Goal: Obtain resource: Obtain resource

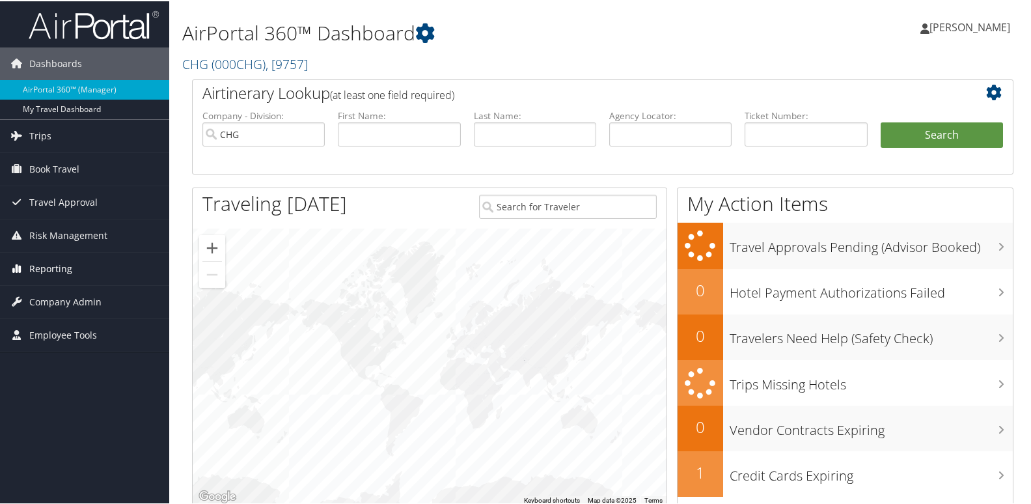
click at [98, 260] on link "Reporting" at bounding box center [84, 267] width 169 height 33
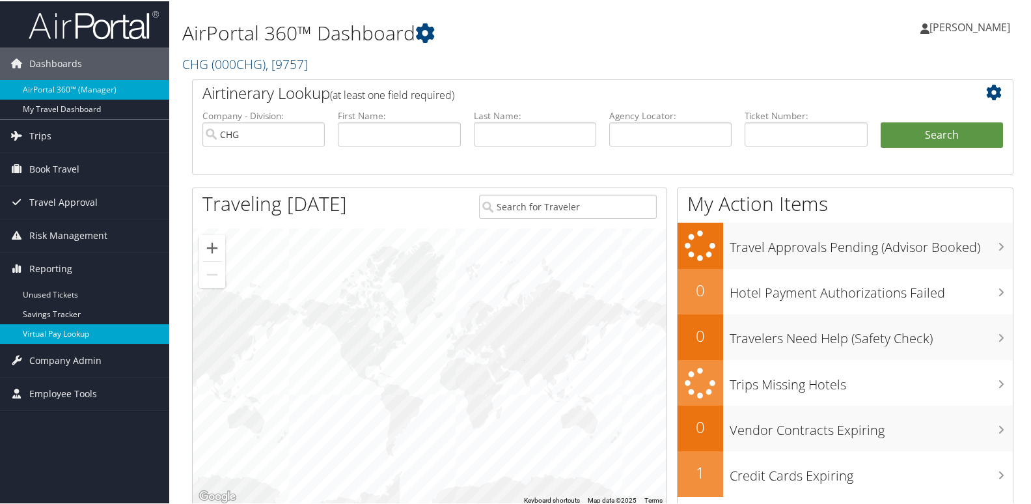
click at [94, 325] on link "Virtual Pay Lookup" at bounding box center [84, 333] width 169 height 20
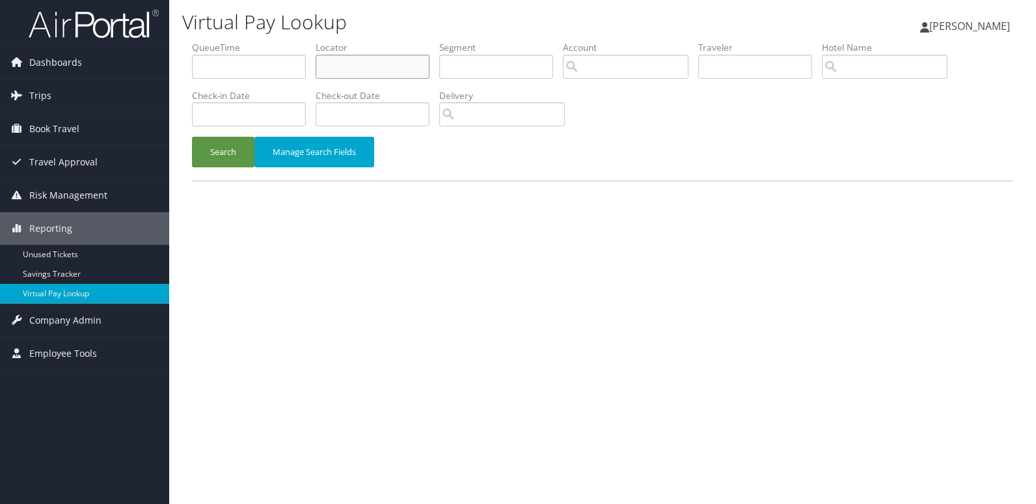
click at [367, 64] on input "text" at bounding box center [373, 67] width 114 height 24
paste input "COPUBK"
type input "COPUBK"
drag, startPoint x: 234, startPoint y: 159, endPoint x: 461, endPoint y: 7, distance: 274.3
click at [234, 159] on button "Search" at bounding box center [223, 152] width 62 height 31
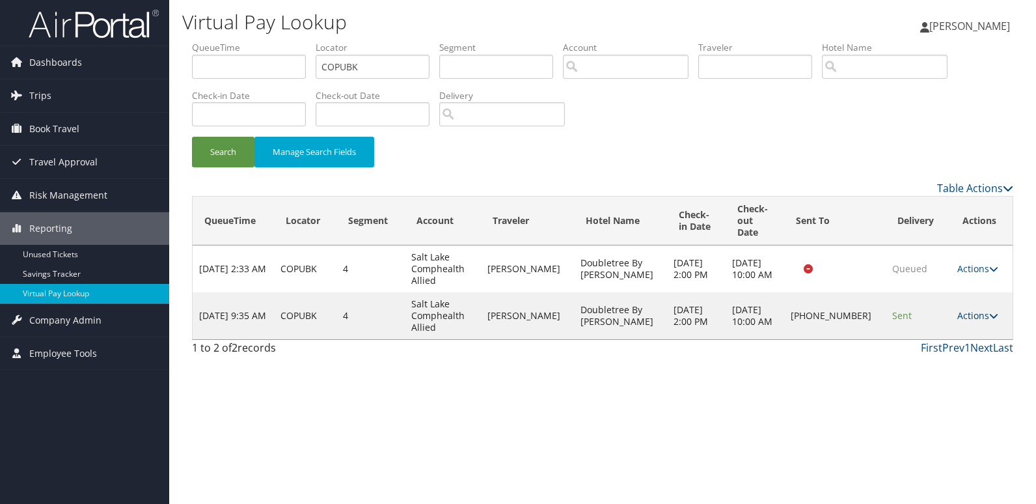
click at [982, 309] on link "Actions" at bounding box center [977, 315] width 41 height 12
click at [952, 344] on link "Logs" at bounding box center [932, 345] width 111 height 22
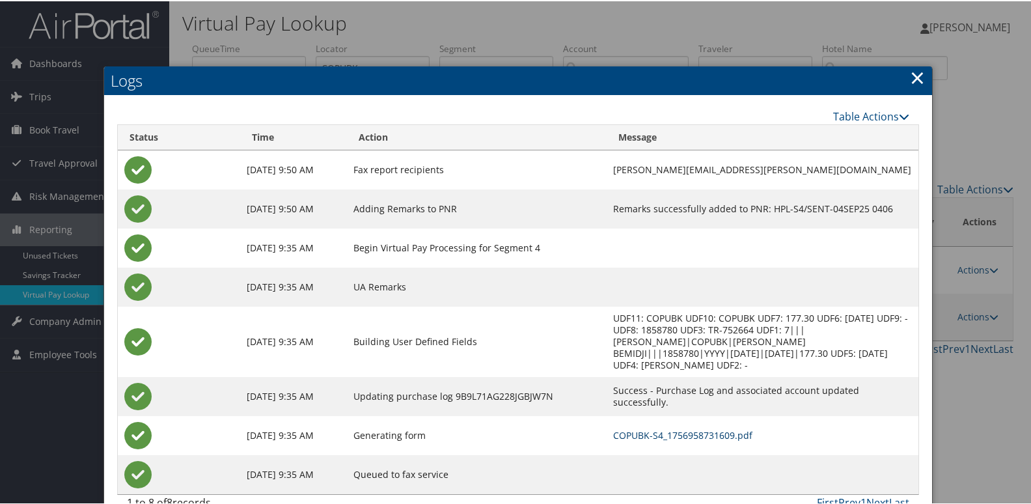
click at [698, 427] on link "COPUBK-S4_1756958731609.pdf" at bounding box center [682, 433] width 139 height 12
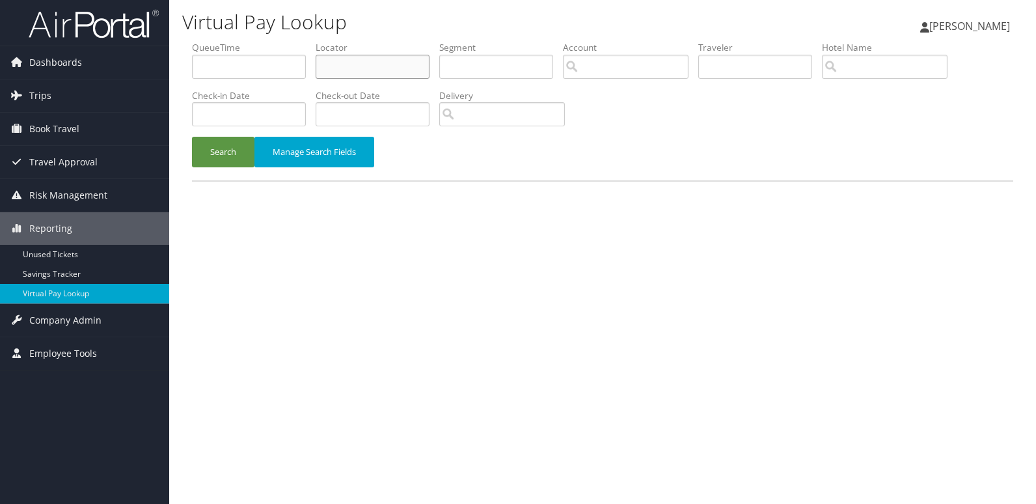
click at [422, 69] on input "text" at bounding box center [373, 67] width 114 height 24
paste input "SXCDLQ"
type input "SXCDLQ"
click at [213, 147] on button "Search" at bounding box center [223, 152] width 62 height 31
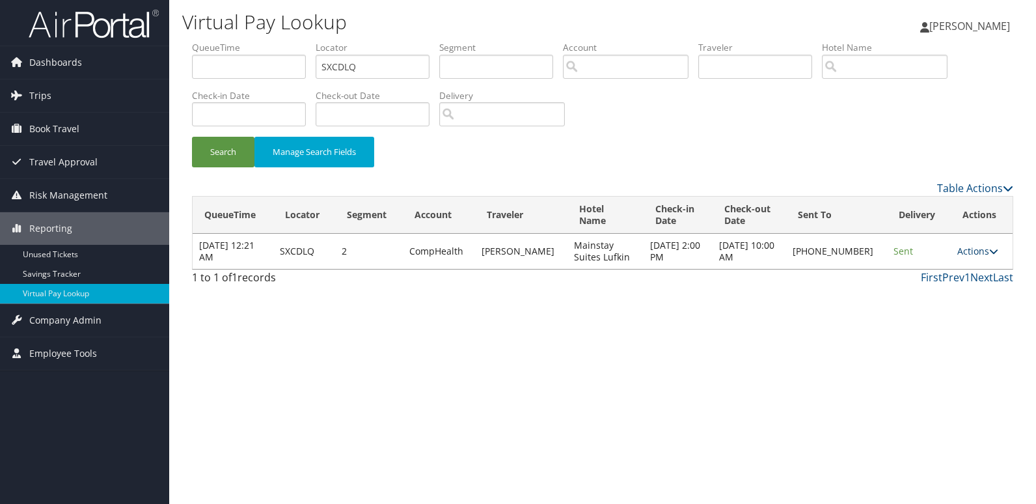
click at [989, 253] on icon at bounding box center [993, 251] width 9 height 9
click at [958, 297] on link "Logs" at bounding box center [934, 292] width 111 height 22
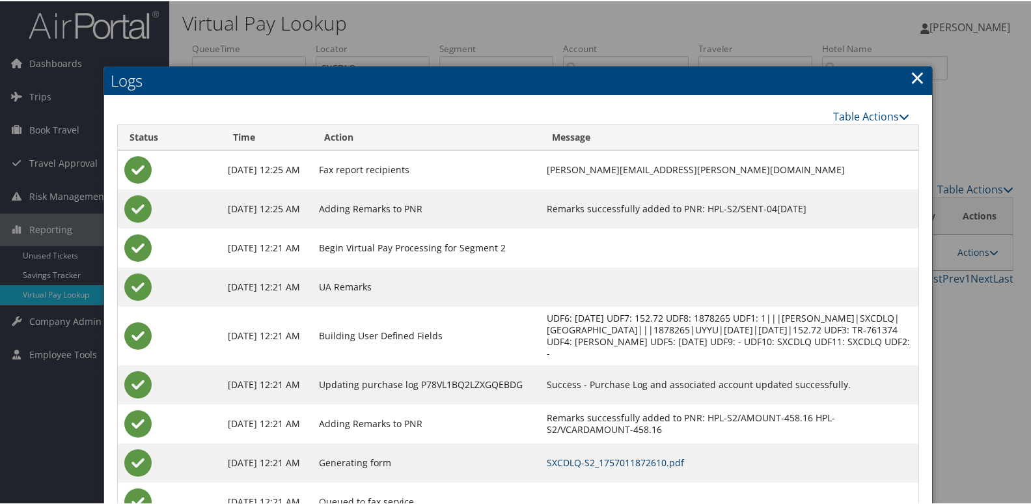
click at [664, 463] on link "SXCDLQ-S2_1757011872610.pdf" at bounding box center [615, 461] width 137 height 12
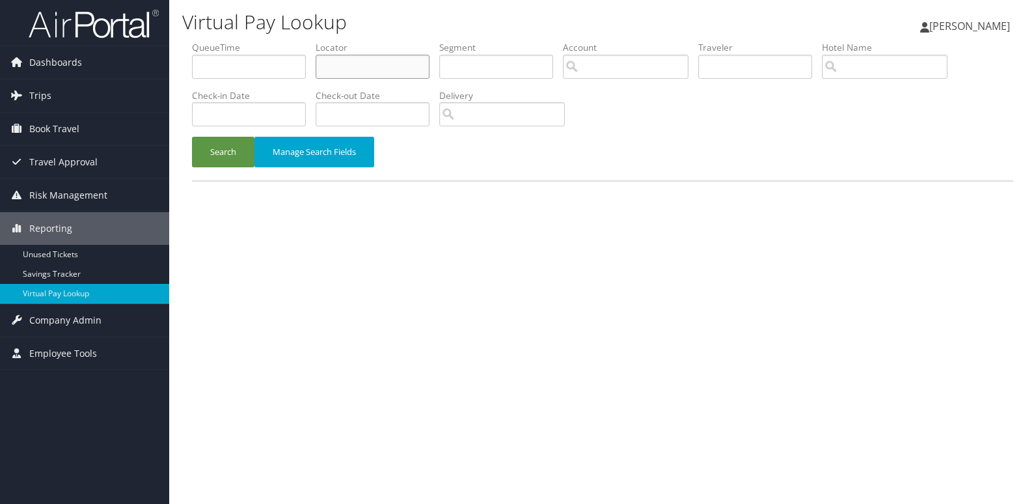
click at [376, 62] on input "text" at bounding box center [373, 67] width 114 height 24
paste input "CRYEUA"
type input "CRYEUA"
click at [227, 154] on button "Search" at bounding box center [223, 152] width 62 height 31
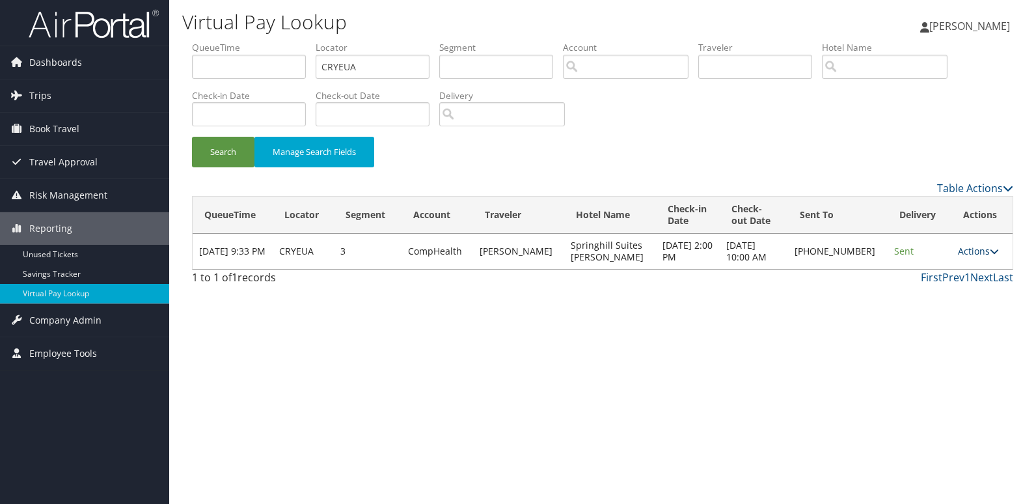
click at [973, 251] on link "Actions" at bounding box center [978, 251] width 41 height 12
click at [962, 285] on link "Logs" at bounding box center [933, 292] width 111 height 22
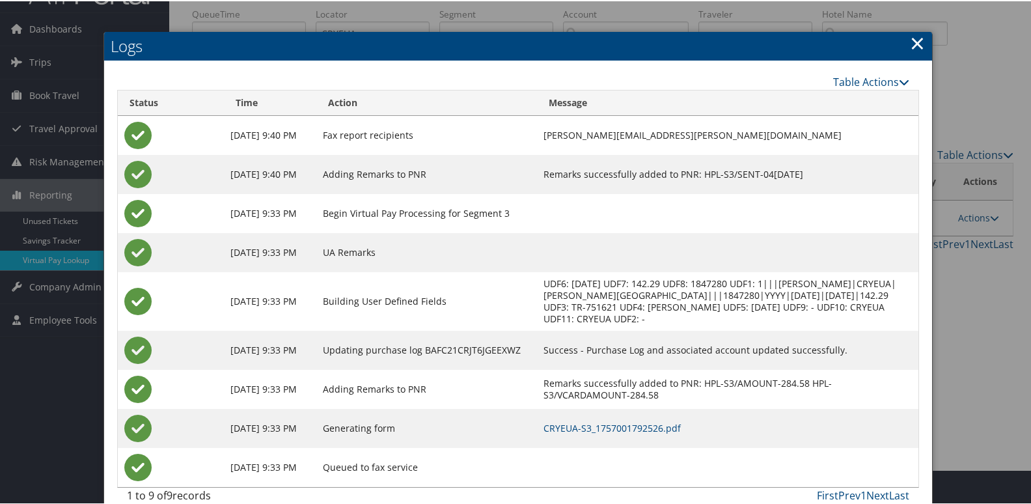
scroll to position [53, 0]
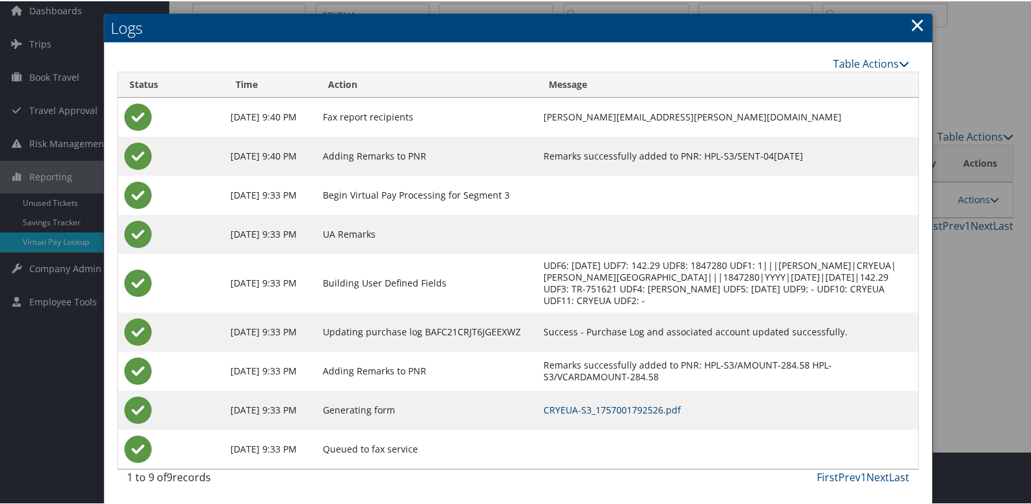
click at [681, 411] on link "CRYEUA-S3_1757001792526.pdf" at bounding box center [611, 408] width 137 height 12
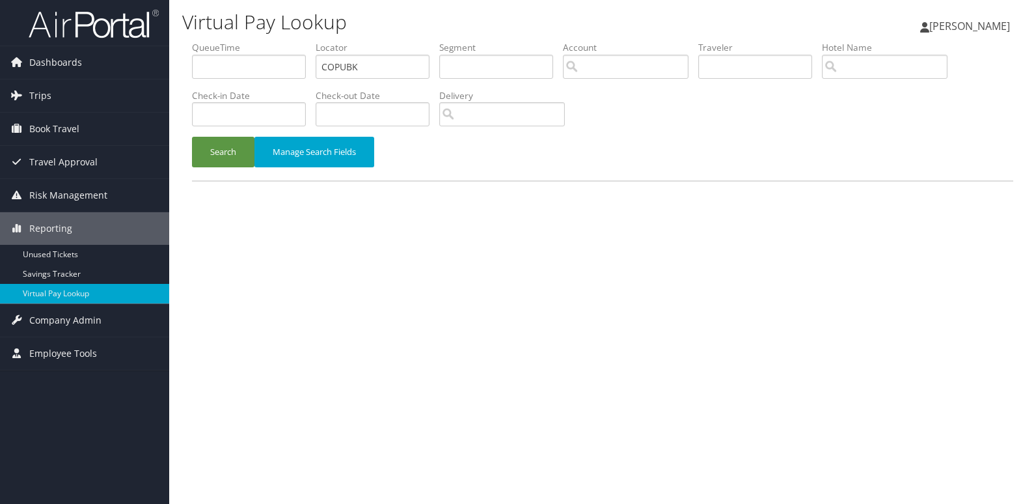
click at [399, 64] on input "COPUBK" at bounding box center [373, 67] width 114 height 24
type input "MYOMEG"
click at [220, 157] on button "Search" at bounding box center [223, 152] width 62 height 31
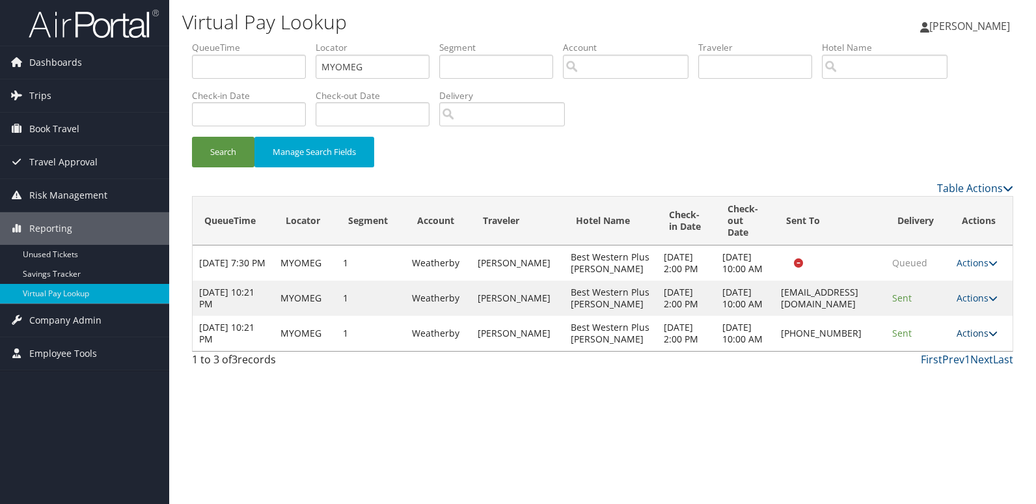
click at [969, 339] on link "Actions" at bounding box center [976, 333] width 41 height 12
click at [958, 394] on link "Logs" at bounding box center [937, 403] width 111 height 22
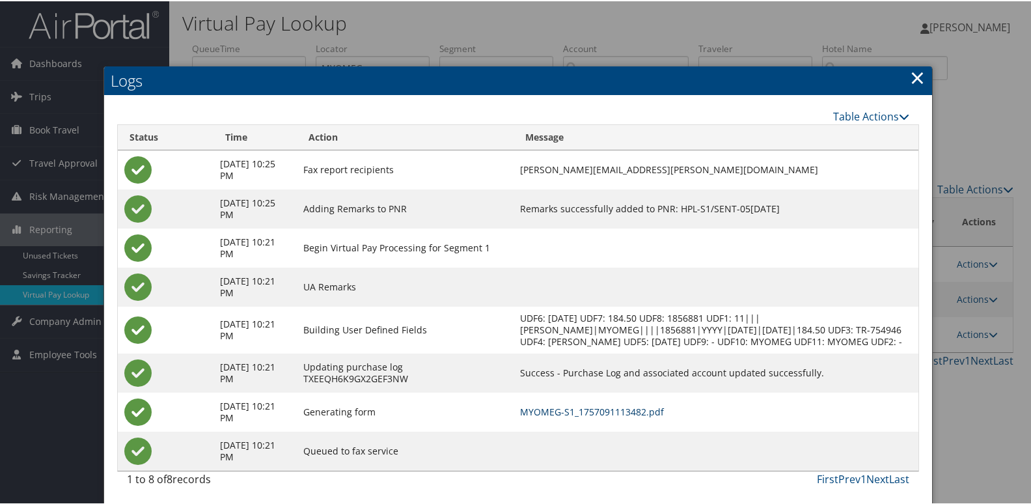
click at [664, 416] on link "MYOMEG-S1_1757091113482.pdf" at bounding box center [592, 410] width 144 height 12
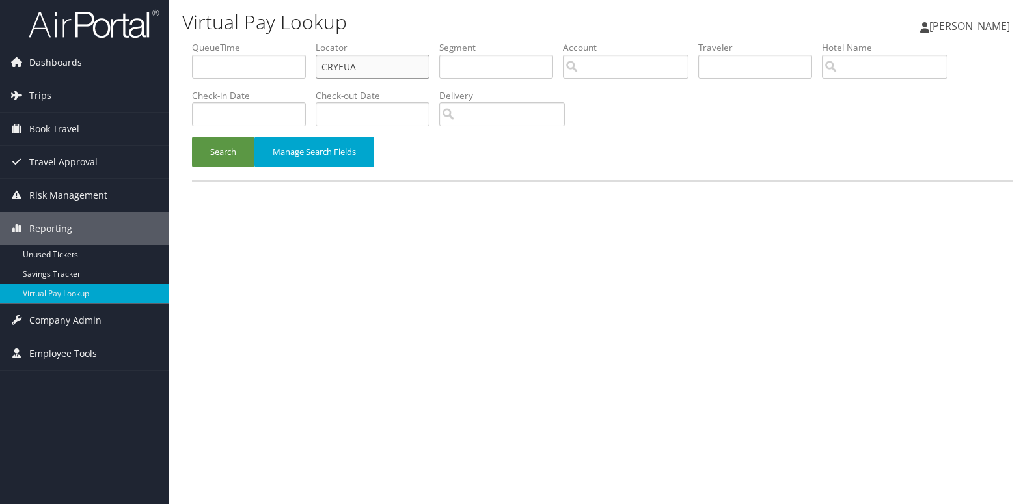
click at [379, 58] on input "CRYEUA" at bounding box center [373, 67] width 114 height 24
paste input "OVHVTM"
click at [379, 58] on input "OVHVTM" at bounding box center [373, 67] width 114 height 24
type input "OVHVTM"
click at [217, 159] on button "Search" at bounding box center [223, 152] width 62 height 31
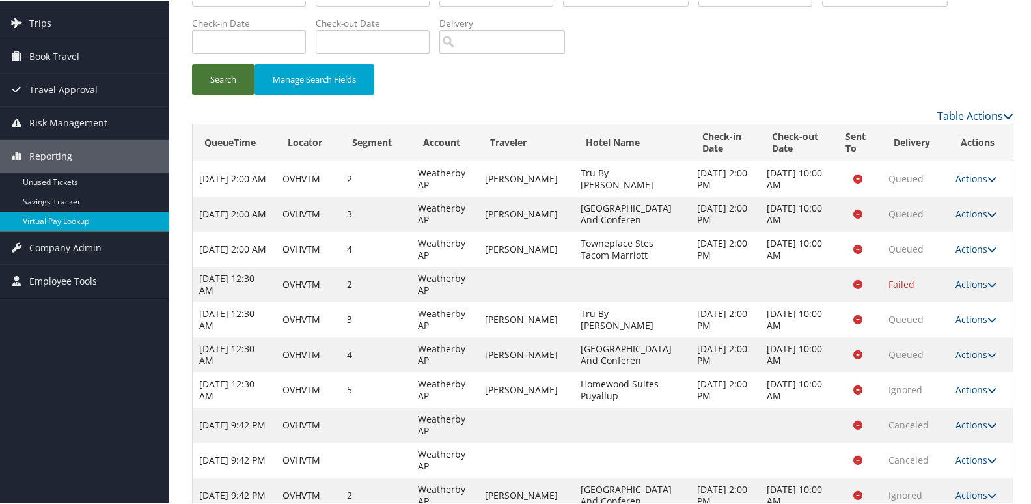
scroll to position [104, 0]
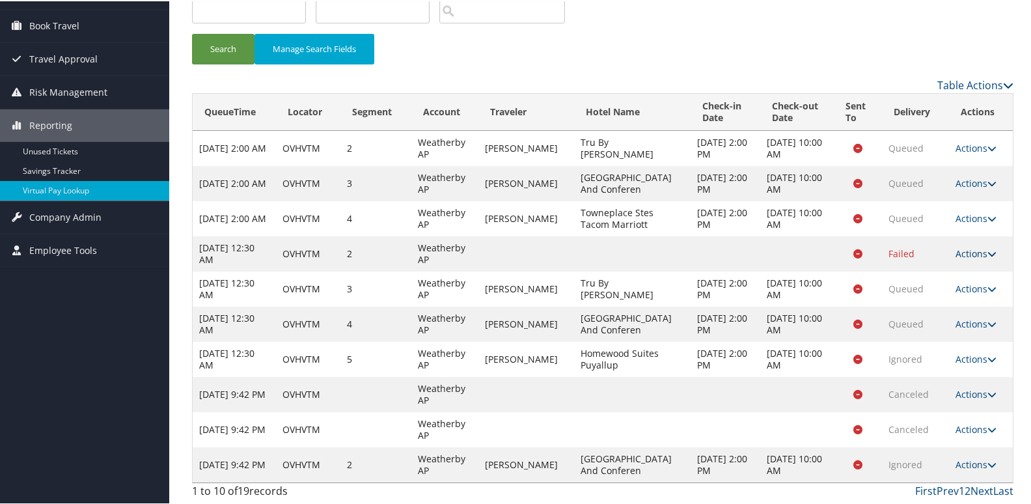
click at [971, 253] on link "Actions" at bounding box center [975, 252] width 41 height 12
click at [985, 298] on link "Logs" at bounding box center [978, 293] width 61 height 22
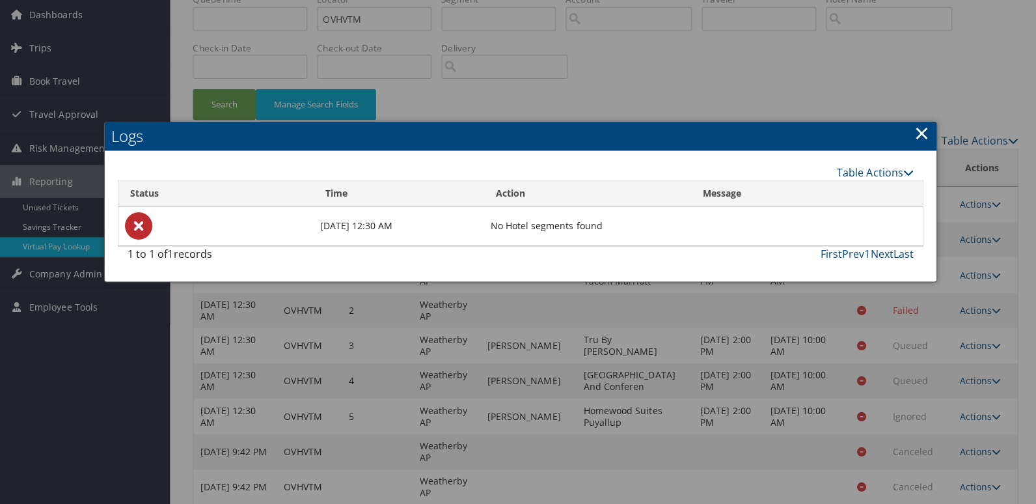
scroll to position [0, 0]
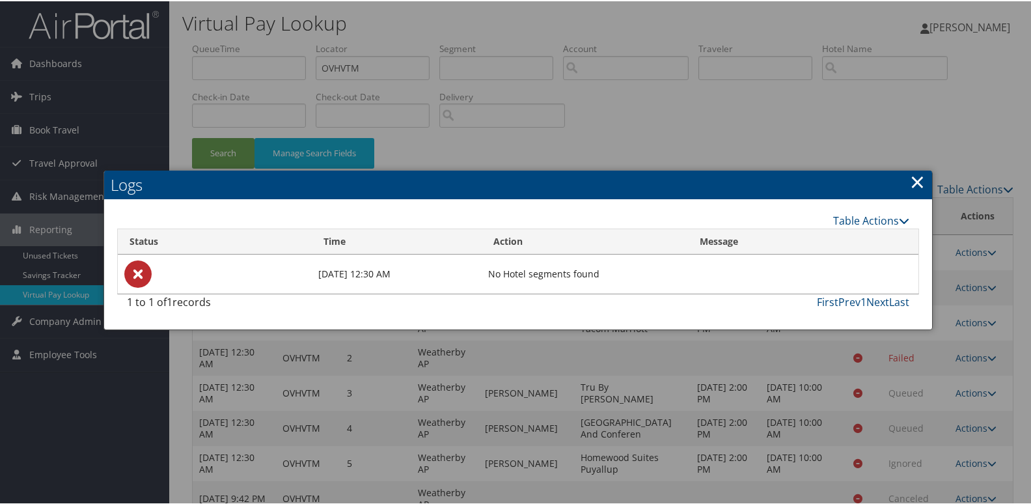
click at [911, 185] on link "×" at bounding box center [917, 180] width 15 height 26
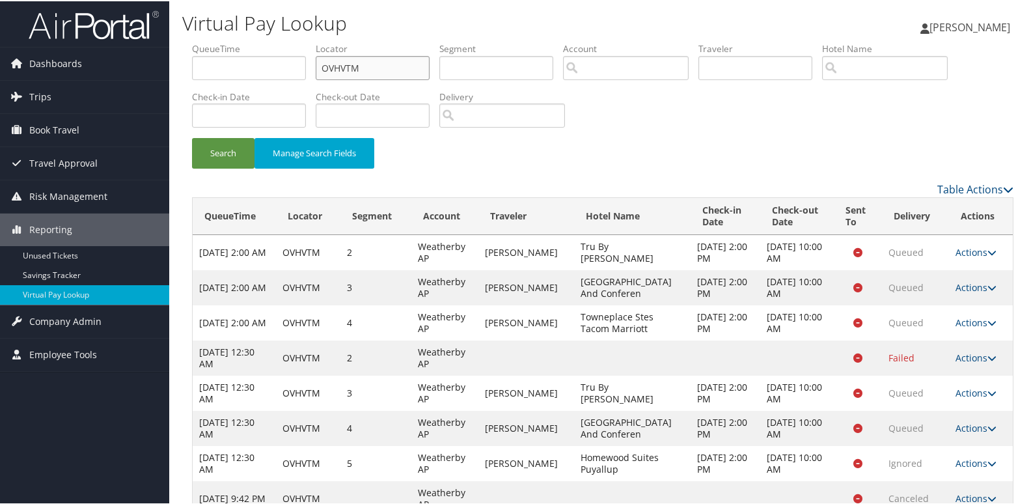
click at [429, 63] on input "OVHVTM" at bounding box center [373, 67] width 114 height 24
paste input "GZATPC"
type input "GZATPC"
click at [223, 155] on button "Search" at bounding box center [223, 152] width 62 height 31
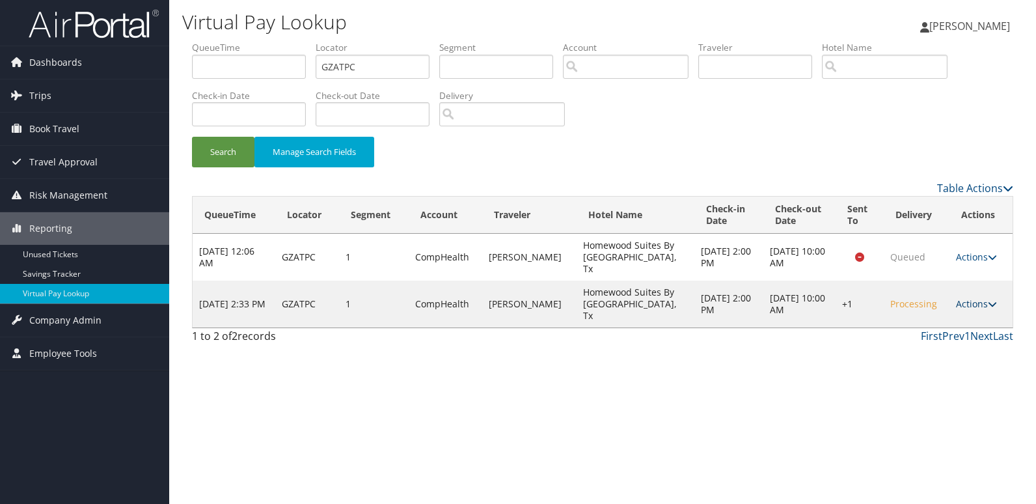
click at [981, 309] on link "Actions" at bounding box center [976, 303] width 41 height 12
click at [953, 340] on link "Logs" at bounding box center [936, 345] width 111 height 22
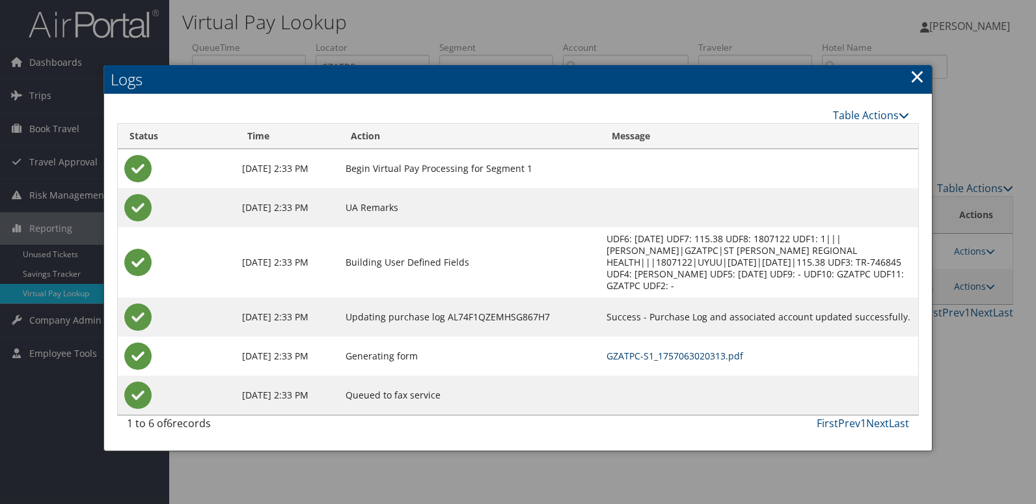
click at [720, 358] on link "GZATPC-S1_1757063020313.pdf" at bounding box center [674, 355] width 137 height 12
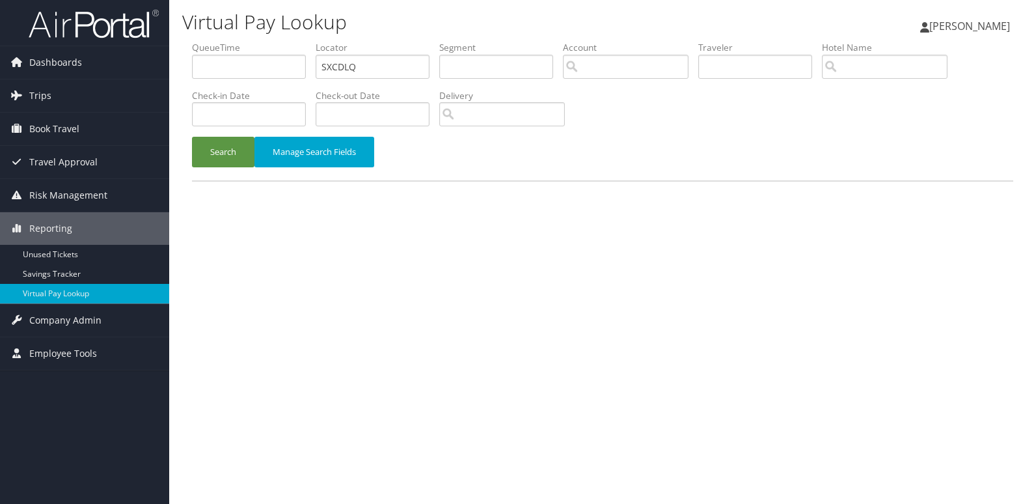
click at [423, 83] on li "Locator SXCDLQ" at bounding box center [378, 64] width 124 height 47
drag, startPoint x: 0, startPoint y: 0, endPoint x: 404, endPoint y: 73, distance: 410.6
click at [404, 73] on input "SXCDLQ" at bounding box center [373, 67] width 114 height 24
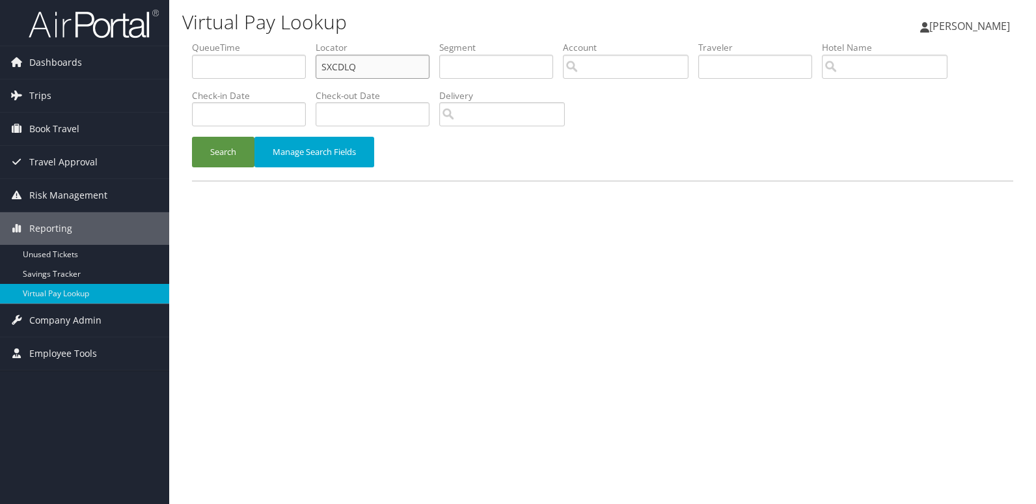
paste input "DCCGJD"
type input "DCCGJD"
drag, startPoint x: 229, startPoint y: 159, endPoint x: 173, endPoint y: 71, distance: 104.7
click at [225, 157] on button "Search" at bounding box center [223, 152] width 62 height 31
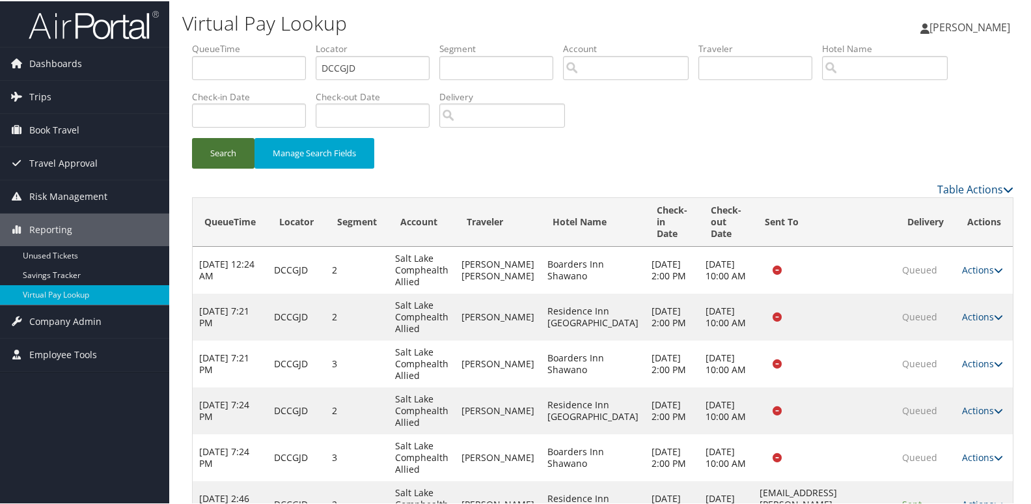
scroll to position [92, 0]
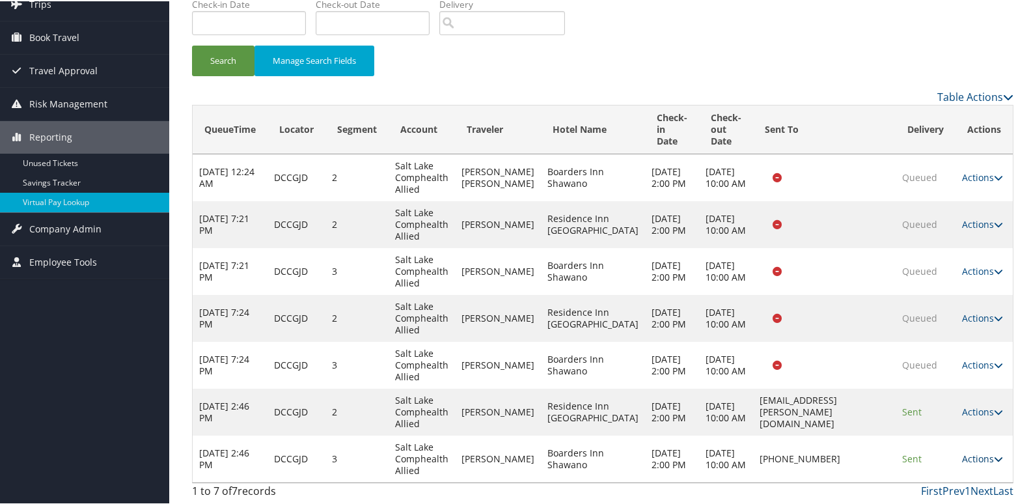
click at [982, 459] on link "Actions" at bounding box center [982, 457] width 41 height 12
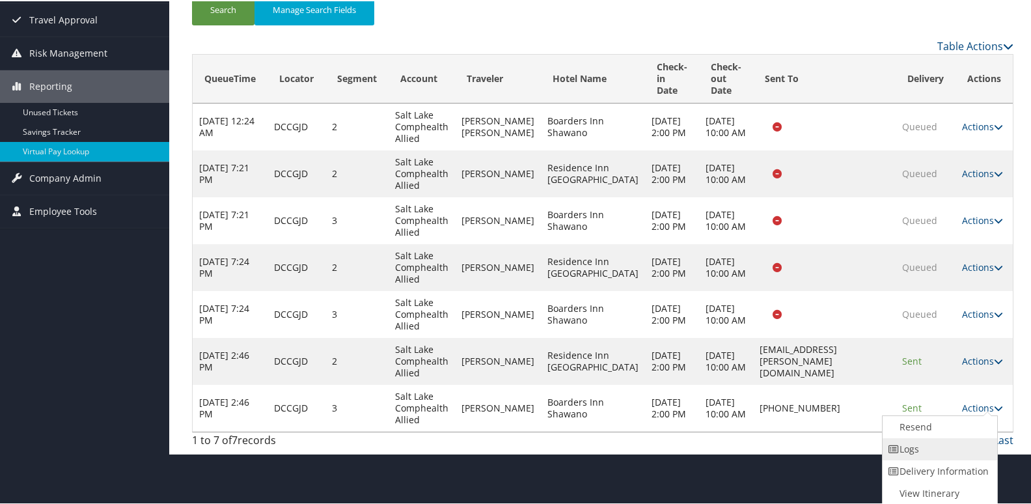
click at [947, 439] on link "Logs" at bounding box center [937, 448] width 111 height 22
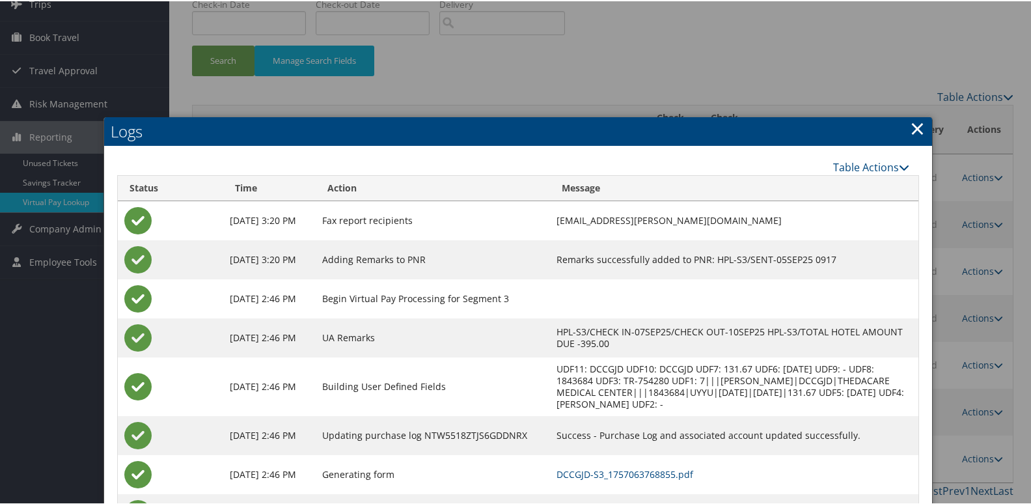
scroll to position [157, 0]
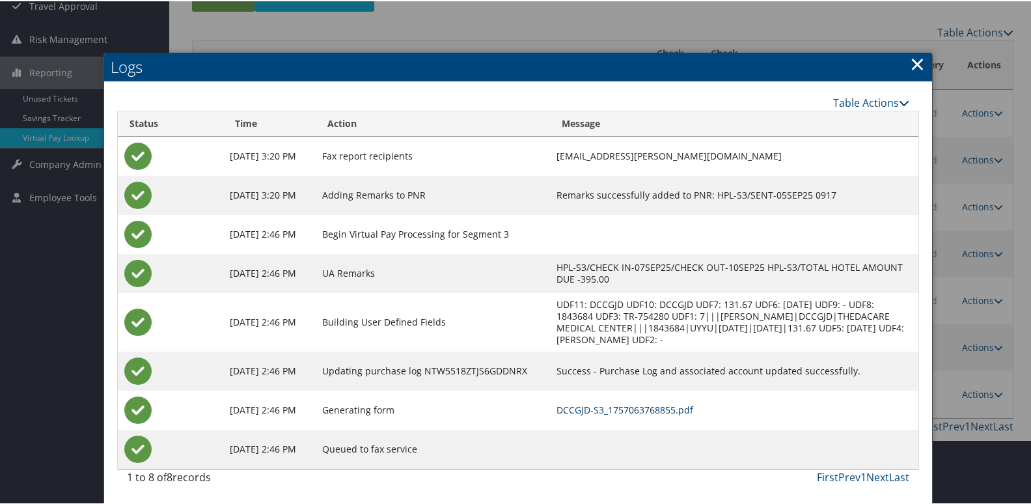
click at [668, 411] on link "DCCGJD-S3_1757063768855.pdf" at bounding box center [624, 408] width 137 height 12
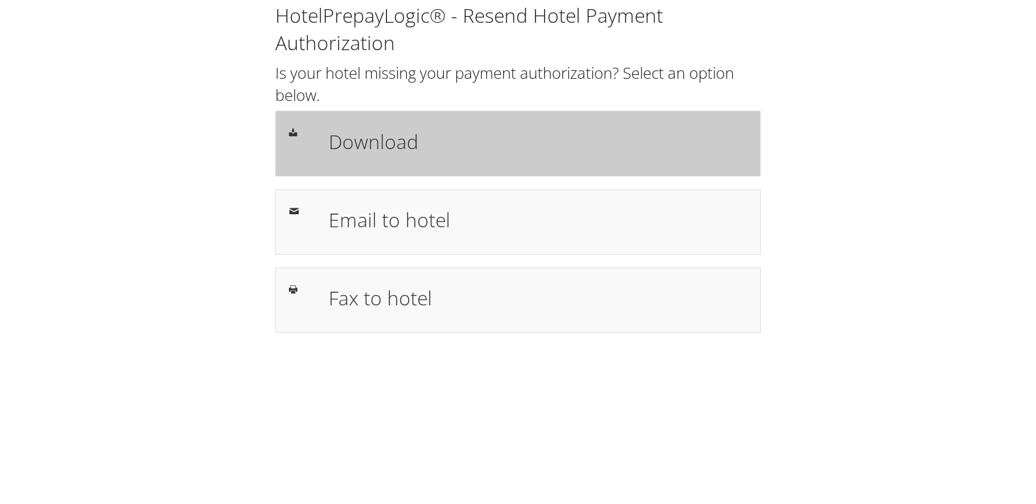
click at [548, 148] on h1 "Download" at bounding box center [538, 141] width 418 height 29
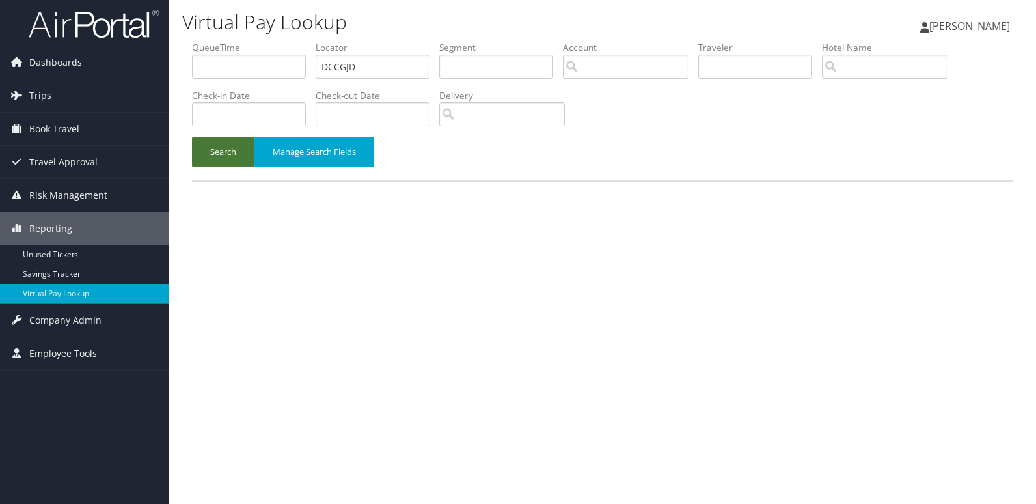
click at [229, 161] on button "Search" at bounding box center [223, 152] width 62 height 31
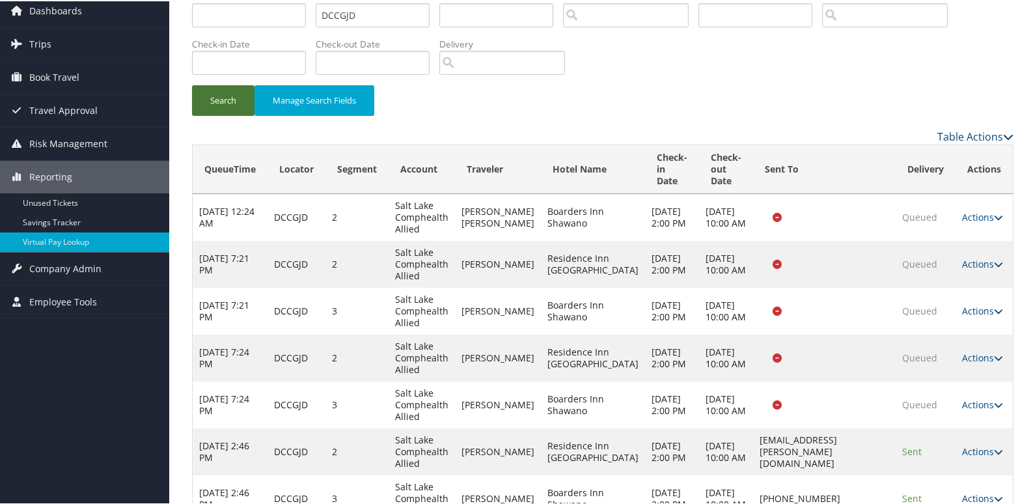
scroll to position [92, 0]
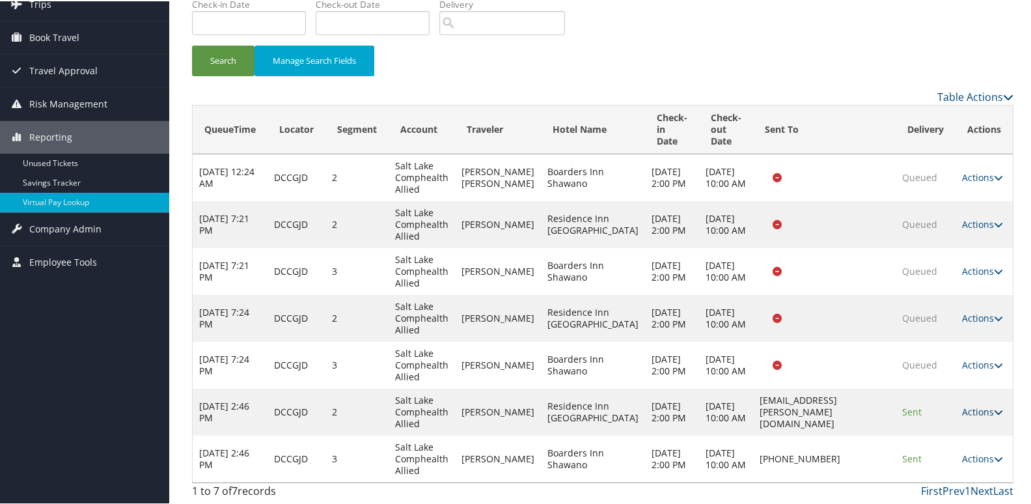
click at [962, 407] on link "Actions" at bounding box center [982, 410] width 41 height 12
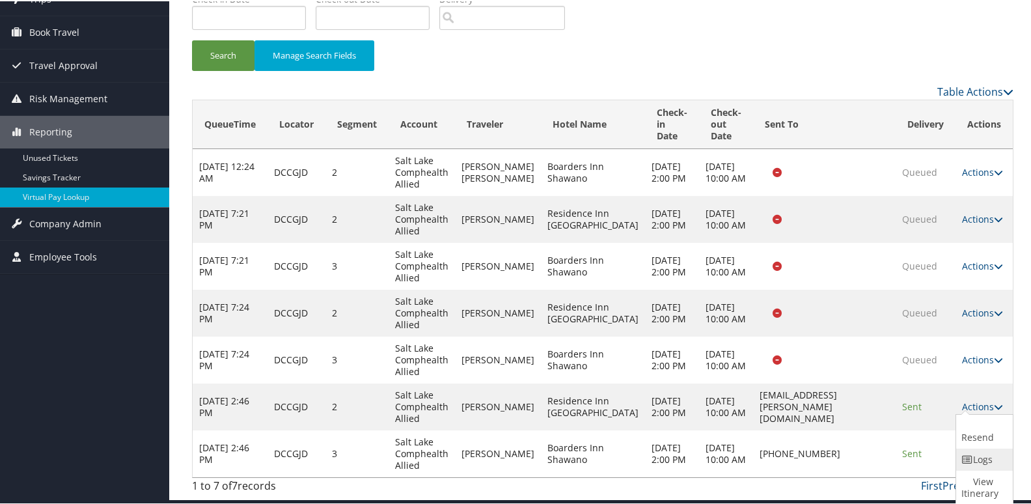
click at [978, 449] on link "Logs" at bounding box center [982, 458] width 53 height 22
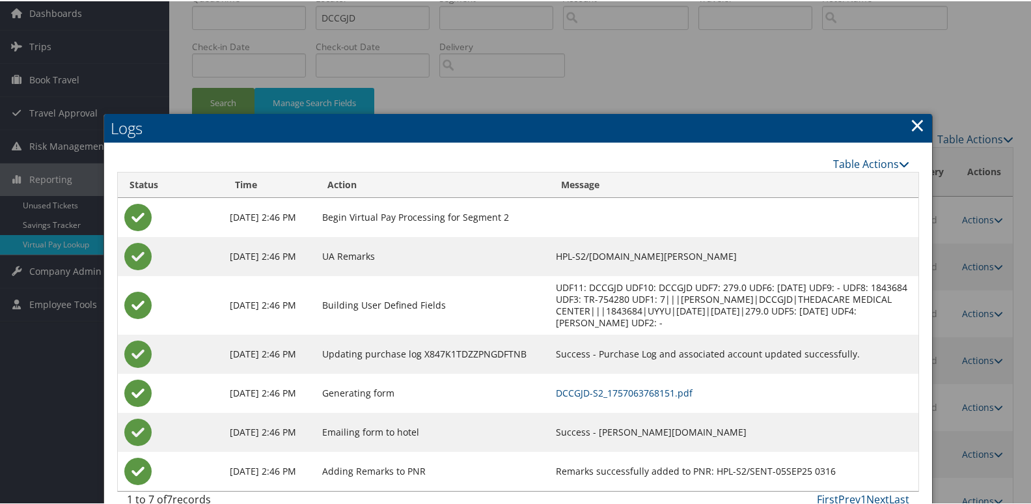
scroll to position [27, 0]
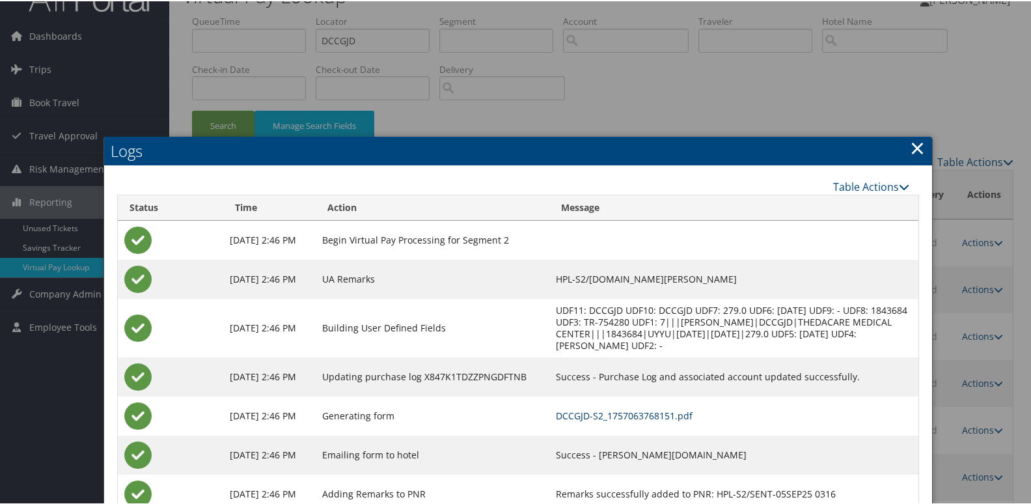
click at [692, 420] on link "DCCGJD-S2_1757063768151.pdf" at bounding box center [624, 414] width 137 height 12
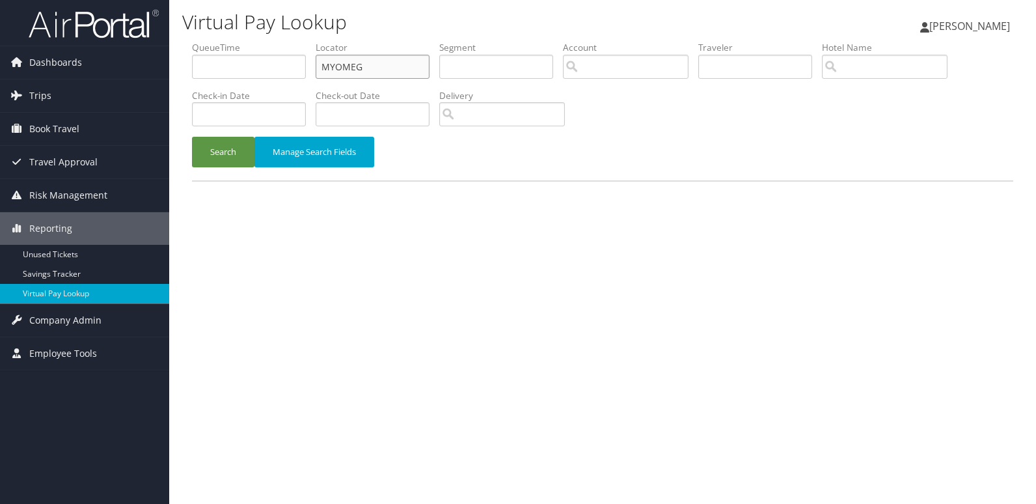
drag, startPoint x: 0, startPoint y: 0, endPoint x: 390, endPoint y: 66, distance: 395.3
click at [390, 66] on input "MYOMEG" at bounding box center [373, 67] width 114 height 24
paste input "LMCFZ"
type input "MLMCFZ"
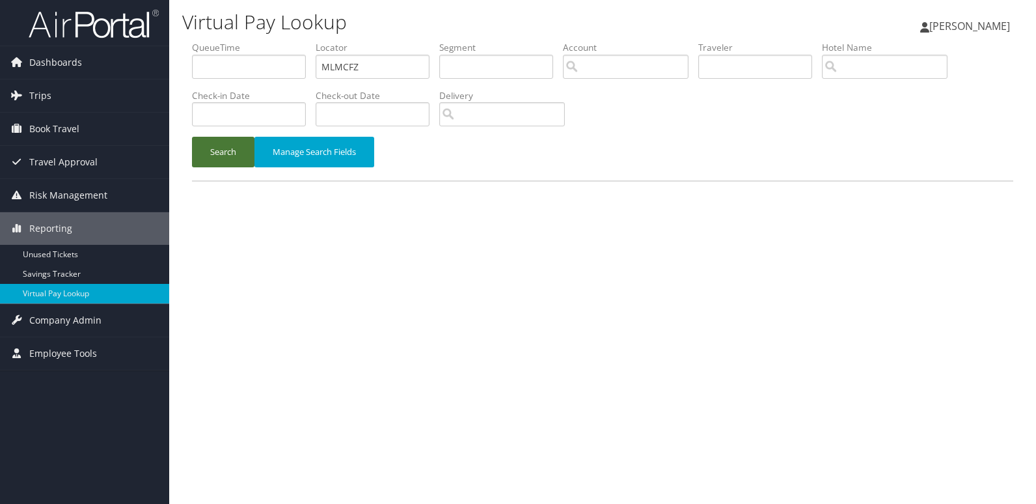
click at [207, 161] on button "Search" at bounding box center [223, 152] width 62 height 31
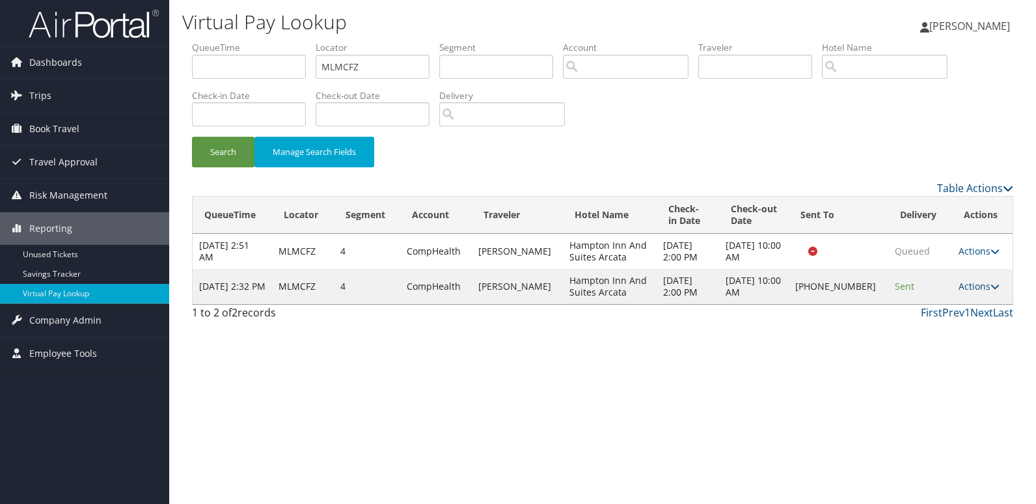
click at [980, 277] on td "Actions Resend Logs Delivery Information View Itinerary" at bounding box center [982, 286] width 61 height 35
click at [977, 291] on link "Actions" at bounding box center [978, 286] width 41 height 12
click at [956, 330] on link "Logs" at bounding box center [934, 327] width 111 height 22
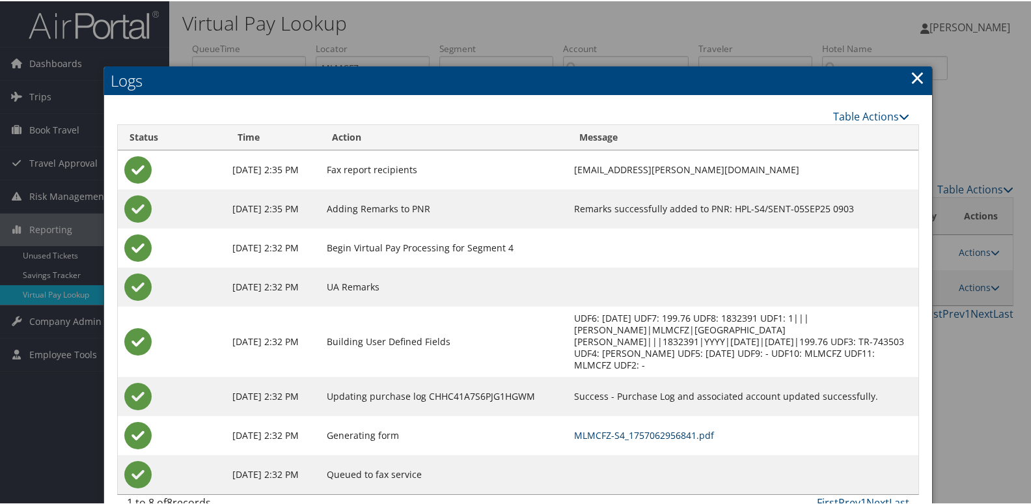
click at [696, 434] on link "MLMCFZ-S4_1757062956841.pdf" at bounding box center [644, 433] width 140 height 12
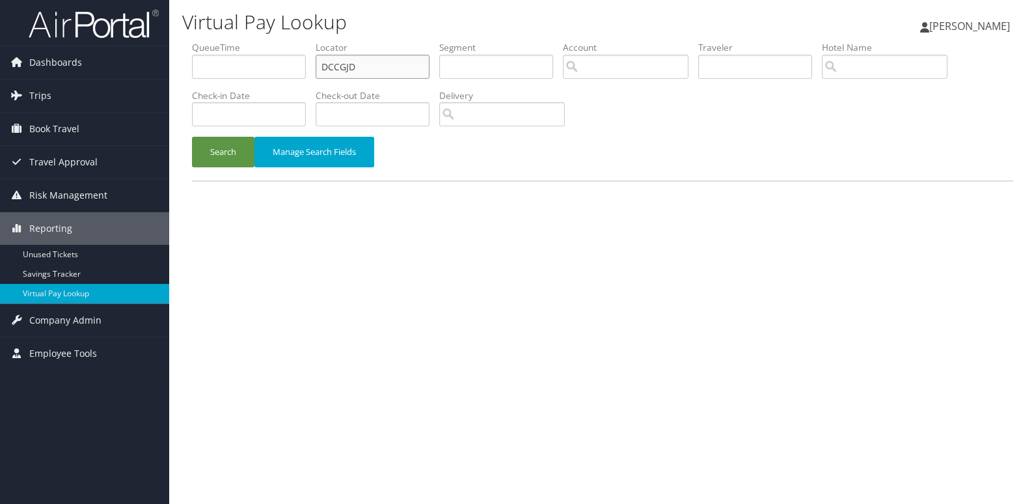
click at [411, 66] on input "DCCGJD" at bounding box center [373, 67] width 114 height 24
paste input "YURCZ"
type input "DYURCZ"
click at [205, 157] on button "Search" at bounding box center [223, 152] width 62 height 31
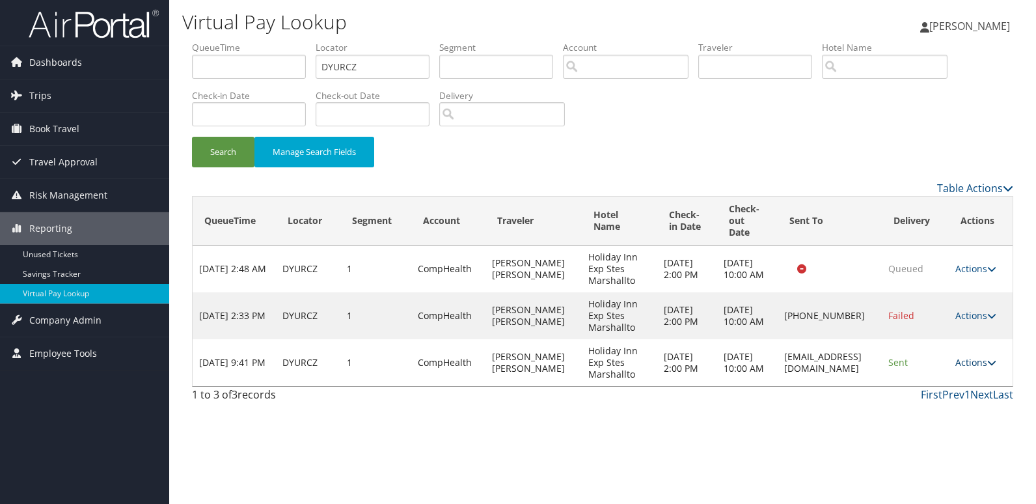
click at [975, 362] on link "Actions" at bounding box center [975, 362] width 41 height 12
click at [968, 414] on link "View Itinerary" at bounding box center [953, 425] width 82 height 22
click at [974, 364] on link "Actions" at bounding box center [975, 362] width 41 height 12
click at [954, 400] on link "Logs" at bounding box center [953, 403] width 82 height 22
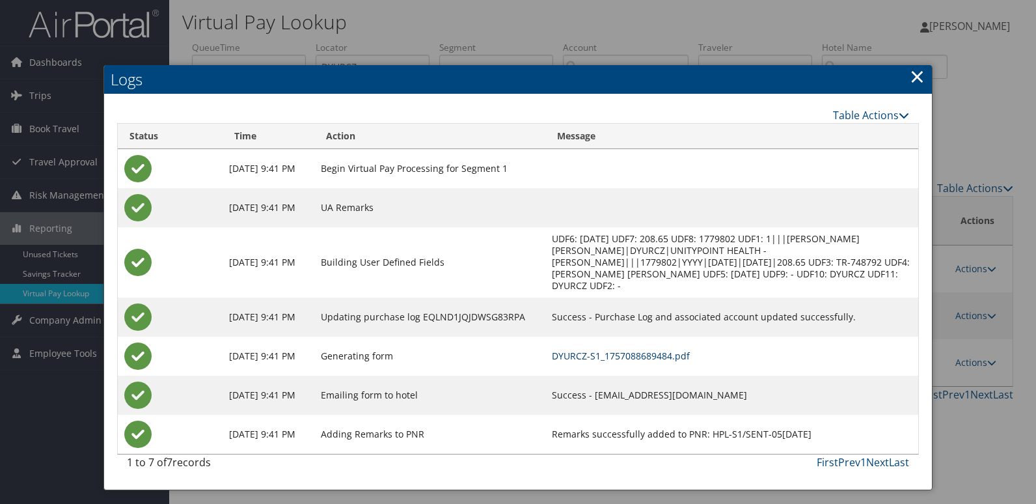
click at [671, 349] on link "DYURCZ-S1_1757088689484.pdf" at bounding box center [621, 355] width 138 height 12
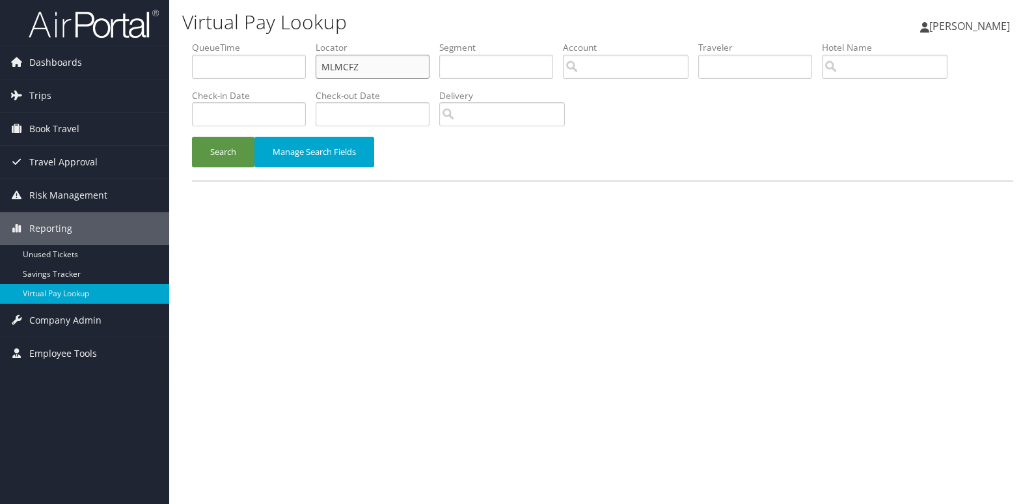
click at [277, 41] on ul "QueueTime Locator MLMCFZ Segment Account Traveler Hotel Name Check-in Date Chec…" at bounding box center [602, 41] width 821 height 0
paste input "YILRKW"
type input "YILRKW"
click at [219, 160] on button "Search" at bounding box center [223, 152] width 62 height 31
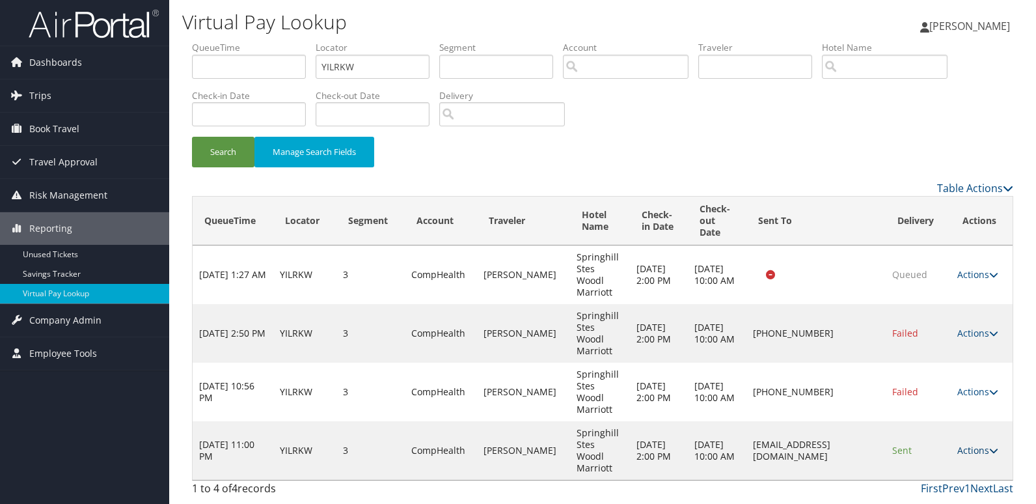
click at [984, 444] on link "Actions" at bounding box center [977, 450] width 41 height 12
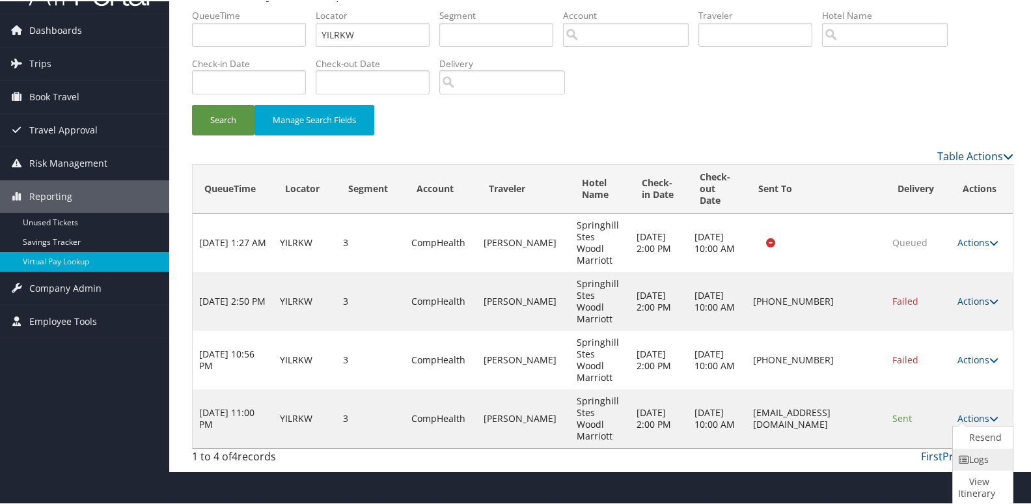
click at [981, 460] on link "Logs" at bounding box center [981, 458] width 57 height 22
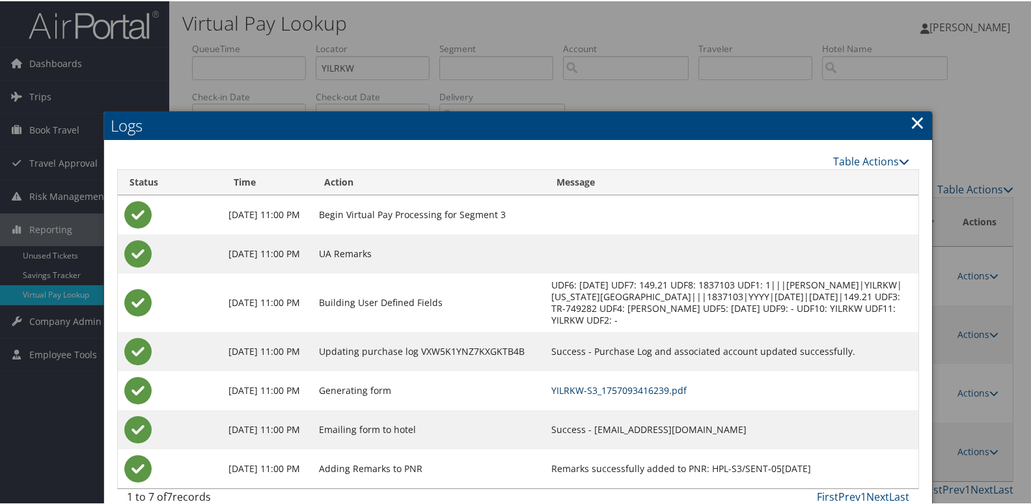
click at [686, 390] on link "YILRKW-S3_1757093416239.pdf" at bounding box center [618, 389] width 135 height 12
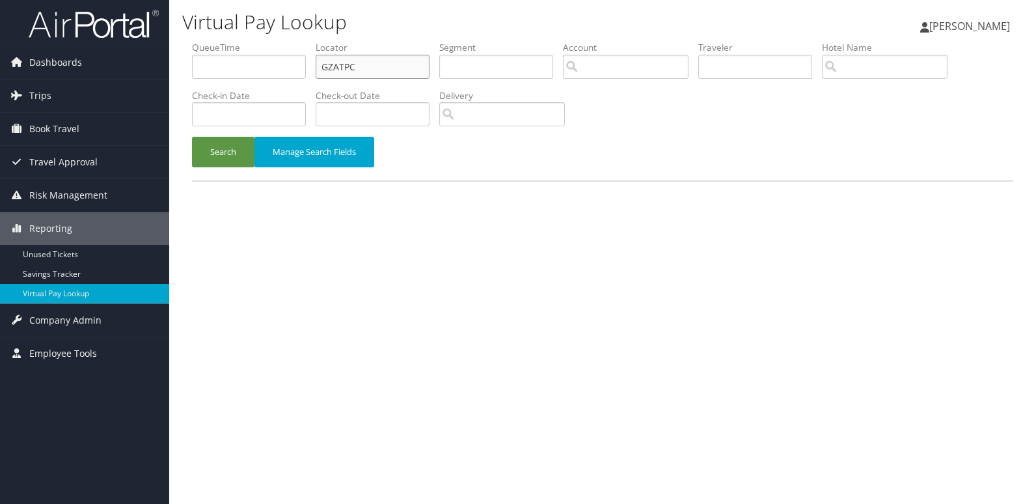
click at [397, 70] on input "GZATPC" at bounding box center [373, 67] width 114 height 24
paste input "EYUZJJ"
type input "EYUZJJ"
drag, startPoint x: 223, startPoint y: 149, endPoint x: 375, endPoint y: 128, distance: 153.1
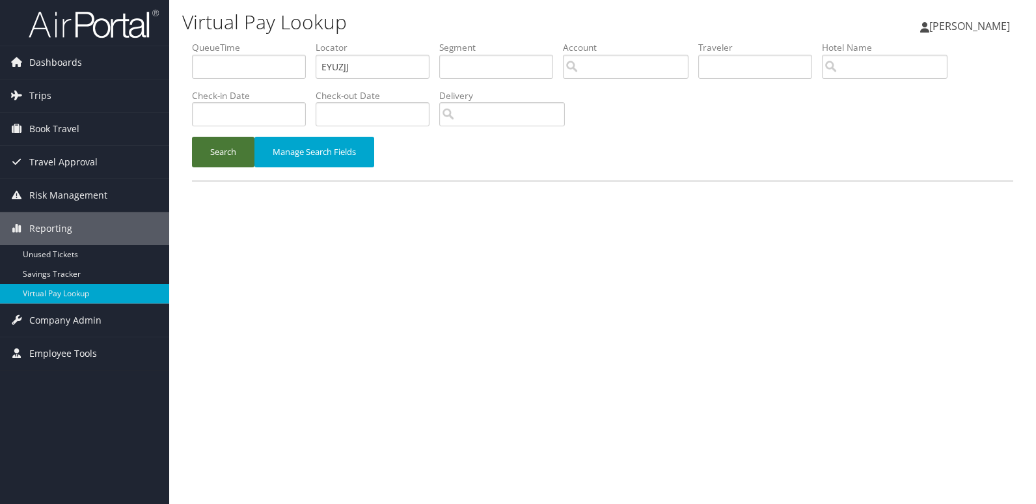
click at [223, 150] on button "Search" at bounding box center [223, 152] width 62 height 31
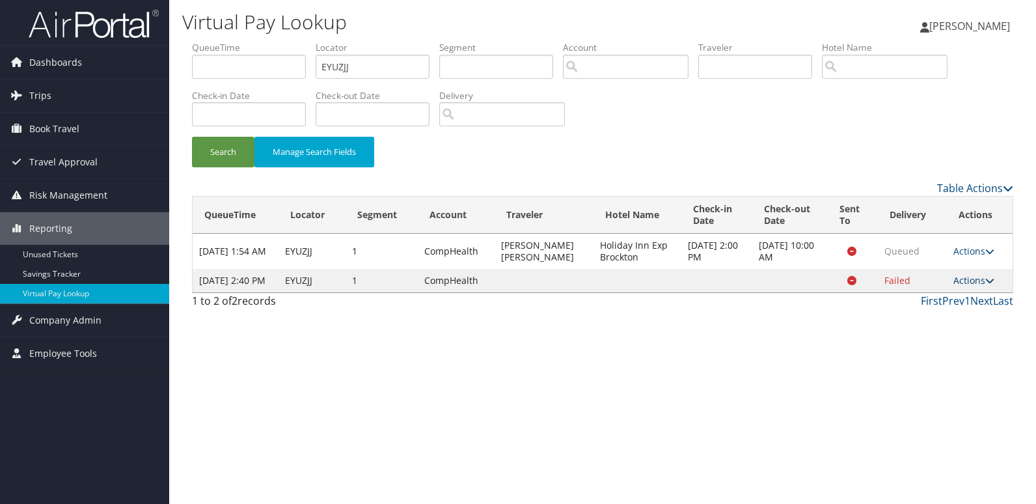
click at [971, 286] on link "Actions" at bounding box center [973, 280] width 41 height 12
click at [375, 70] on input "EYUZJJ" at bounding box center [373, 67] width 114 height 24
paste input "WVDQCW"
type input "WVDQCW"
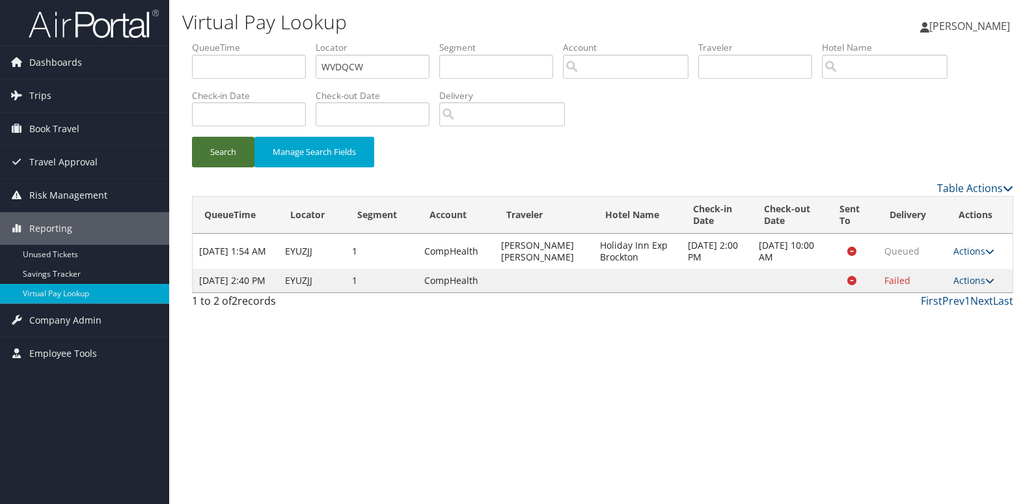
click at [226, 144] on button "Search" at bounding box center [223, 152] width 62 height 31
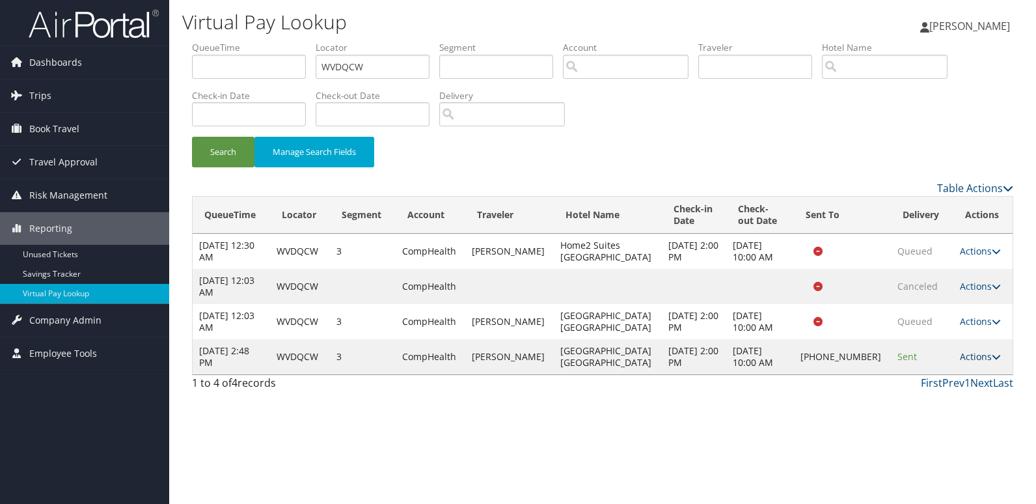
click at [967, 360] on link "Actions" at bounding box center [980, 356] width 41 height 12
click at [980, 400] on link "Logs" at bounding box center [934, 403] width 111 height 22
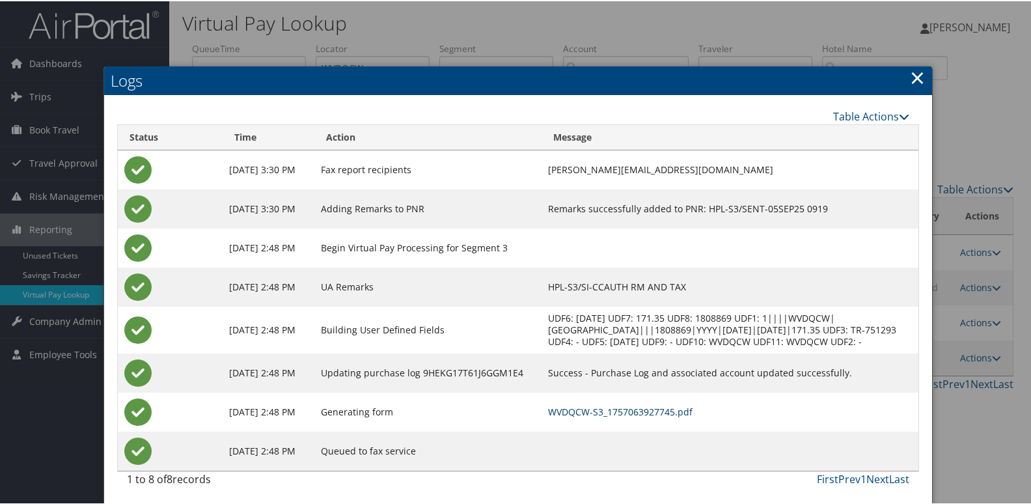
click at [692, 416] on link "WVDQCW-S3_1757063927745.pdf" at bounding box center [620, 410] width 144 height 12
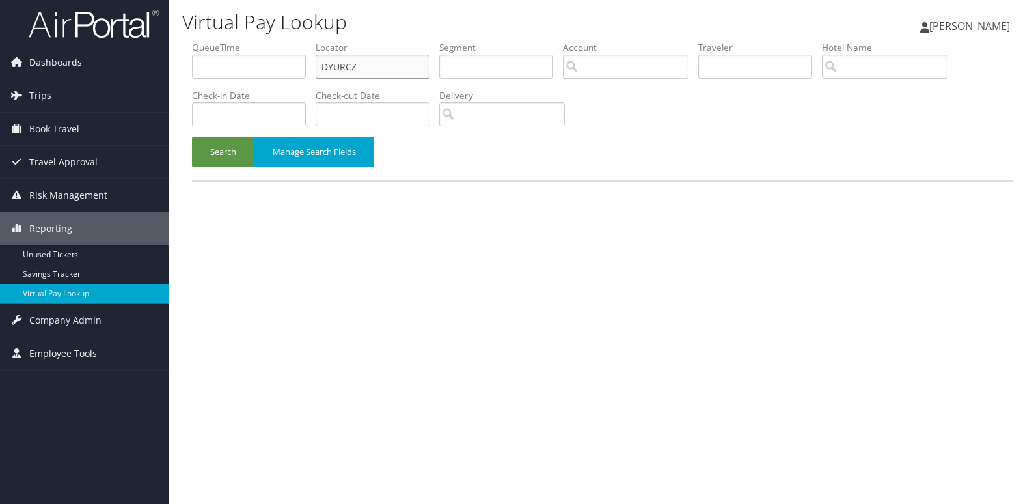
click at [392, 71] on input "DYURCZ" at bounding box center [373, 67] width 114 height 24
paste input "YGALZO"
type input "YGALZO"
click at [224, 148] on button "Search" at bounding box center [223, 152] width 62 height 31
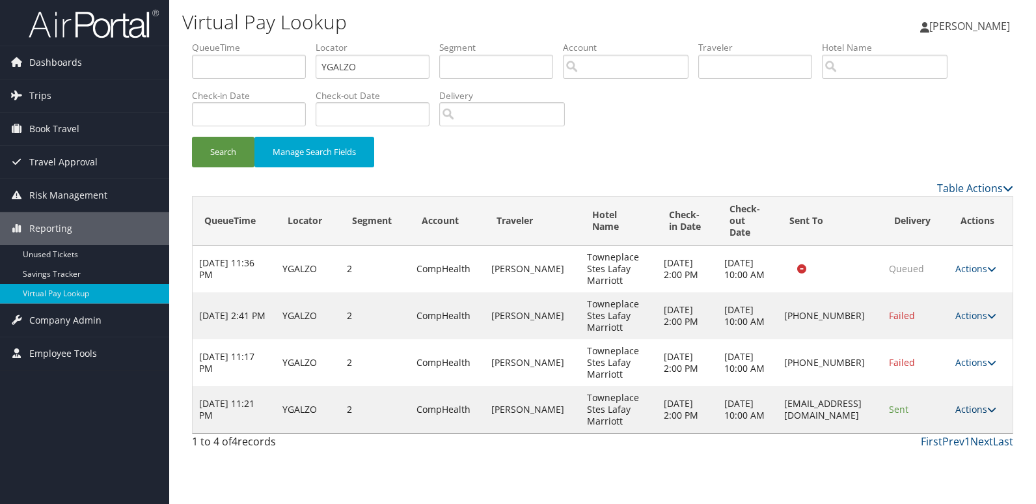
click at [977, 407] on link "Actions" at bounding box center [975, 409] width 41 height 12
click at [982, 444] on link "Logs" at bounding box center [953, 450] width 82 height 22
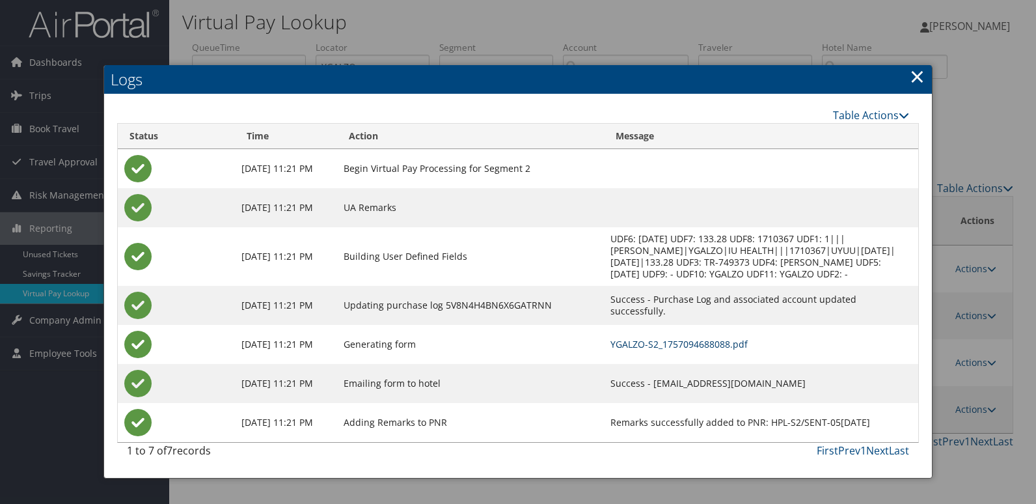
click at [711, 341] on link "YGALZO-S2_1757094688088.pdf" at bounding box center [678, 344] width 137 height 12
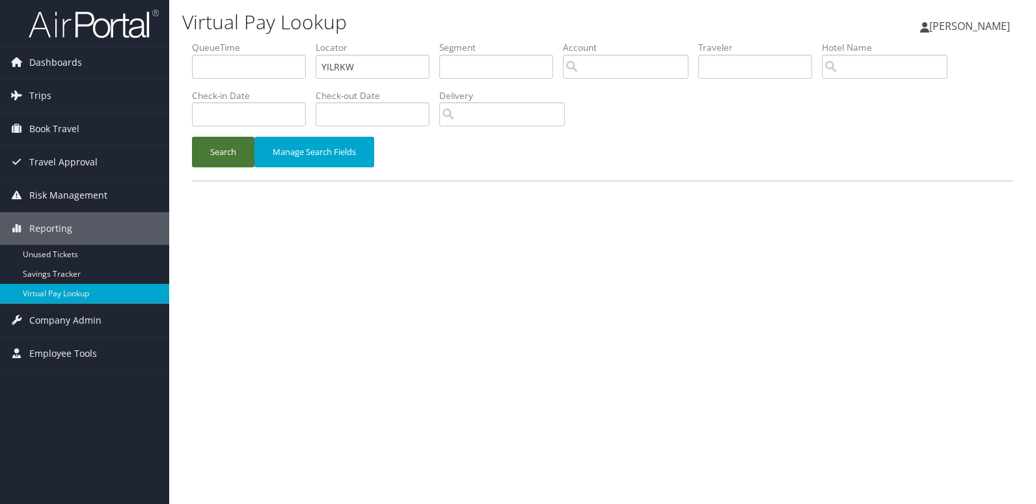
click at [204, 152] on button "Search" at bounding box center [223, 152] width 62 height 31
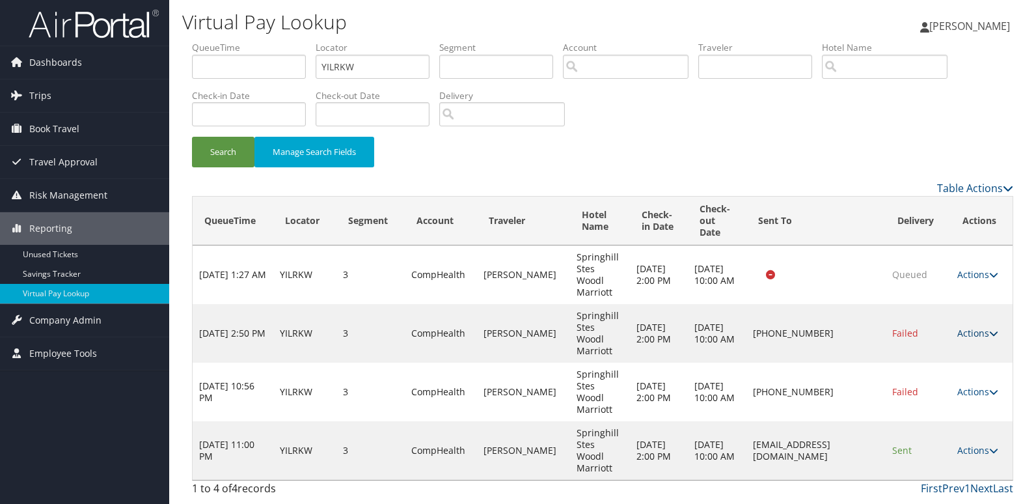
click at [971, 329] on link "Actions" at bounding box center [977, 333] width 41 height 12
click at [970, 381] on link "Logs" at bounding box center [939, 374] width 111 height 22
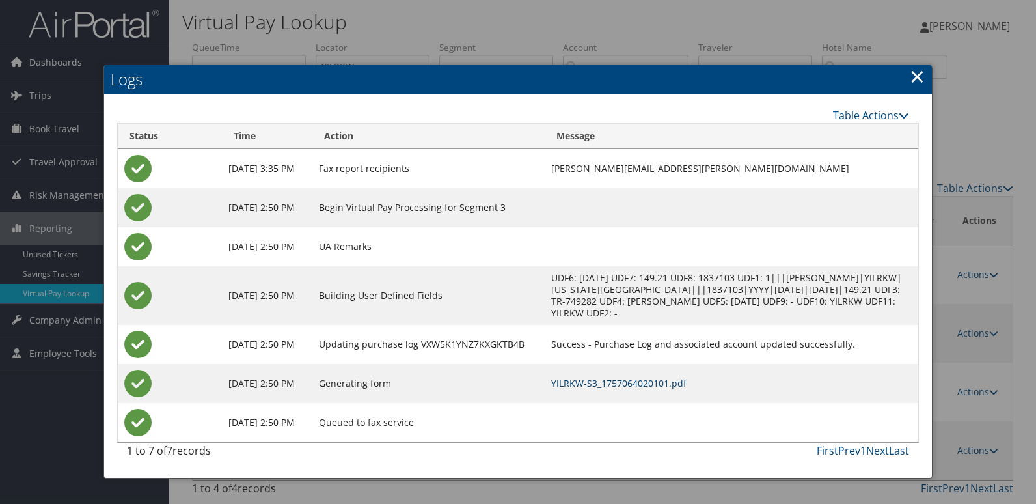
click at [655, 387] on link "YILRKW-S3_1757064020101.pdf" at bounding box center [618, 383] width 135 height 12
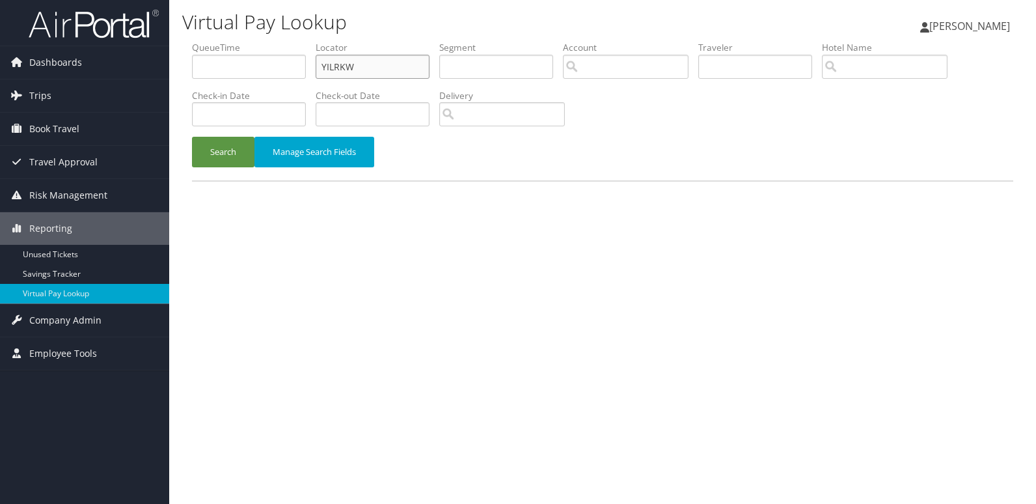
click at [383, 69] on input "YILRKW" at bounding box center [373, 67] width 114 height 24
paste input "SUZHN"
type input "SUZHNW"
click at [219, 156] on button "Search" at bounding box center [223, 152] width 62 height 31
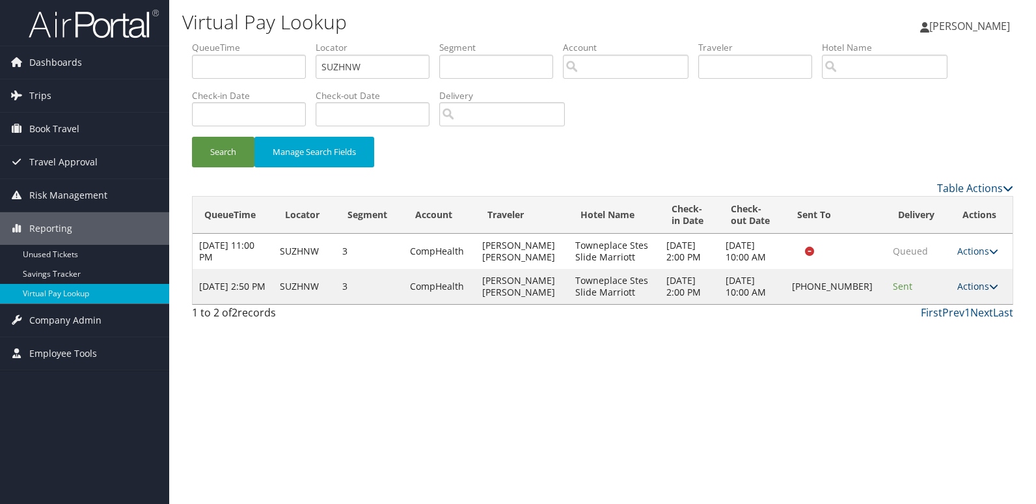
click at [971, 288] on link "Actions" at bounding box center [977, 286] width 41 height 12
click at [955, 323] on link "Logs" at bounding box center [933, 327] width 111 height 22
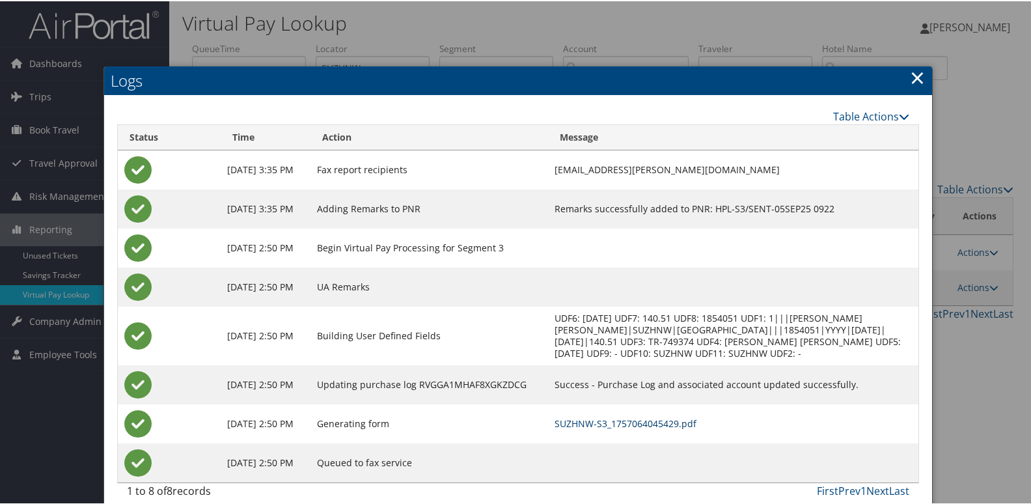
click at [696, 425] on link "SUZHNW-S3_1757064045429.pdf" at bounding box center [625, 422] width 142 height 12
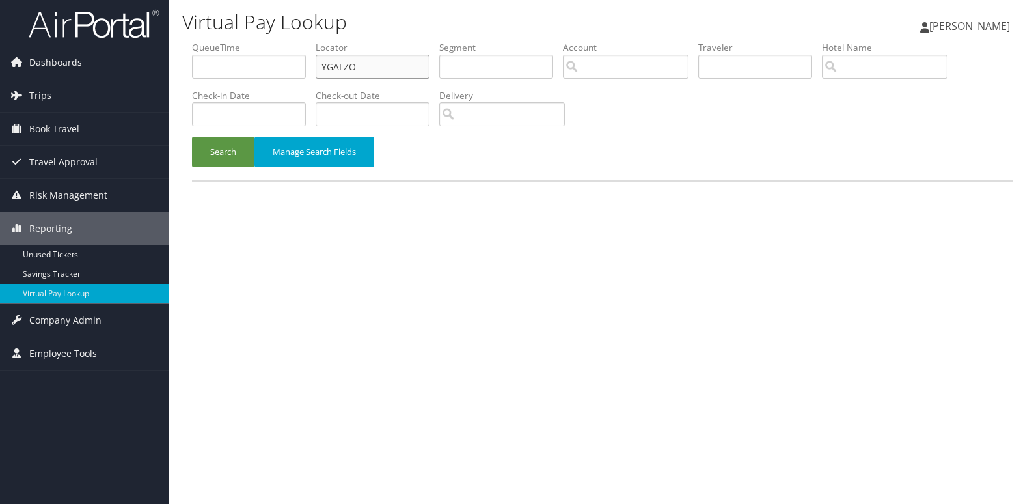
click at [376, 71] on input "YGALZO" at bounding box center [373, 67] width 114 height 24
paste input "LJTBHY"
type input "LJTBHY"
click at [224, 147] on button "Search" at bounding box center [223, 152] width 62 height 31
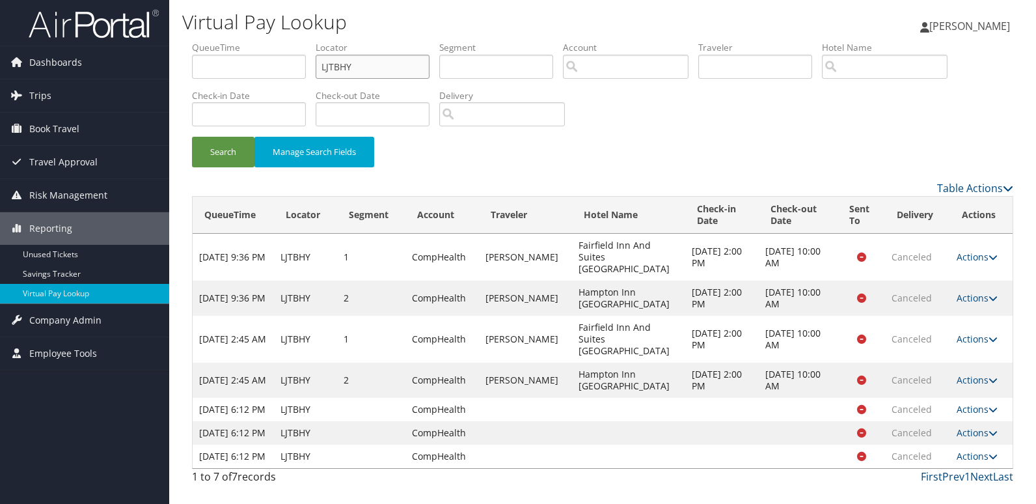
click at [401, 62] on input "LJTBHY" at bounding box center [373, 67] width 114 height 24
paste input "CMONKQ"
click at [205, 155] on button "Search" at bounding box center [223, 152] width 62 height 31
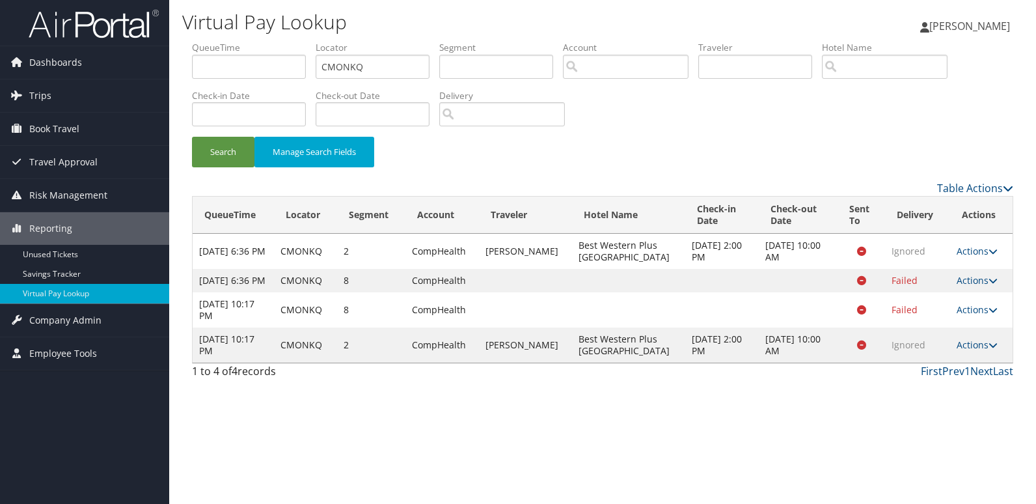
click at [977, 362] on td "Actions Resend Logs View Itinerary" at bounding box center [981, 344] width 62 height 35
click at [434, 75] on li "Locator CMONKQ" at bounding box center [378, 64] width 124 height 47
drag, startPoint x: 434, startPoint y: 75, endPoint x: 418, endPoint y: 72, distance: 16.1
click at [418, 72] on input "CMONKQ" at bounding box center [373, 67] width 114 height 24
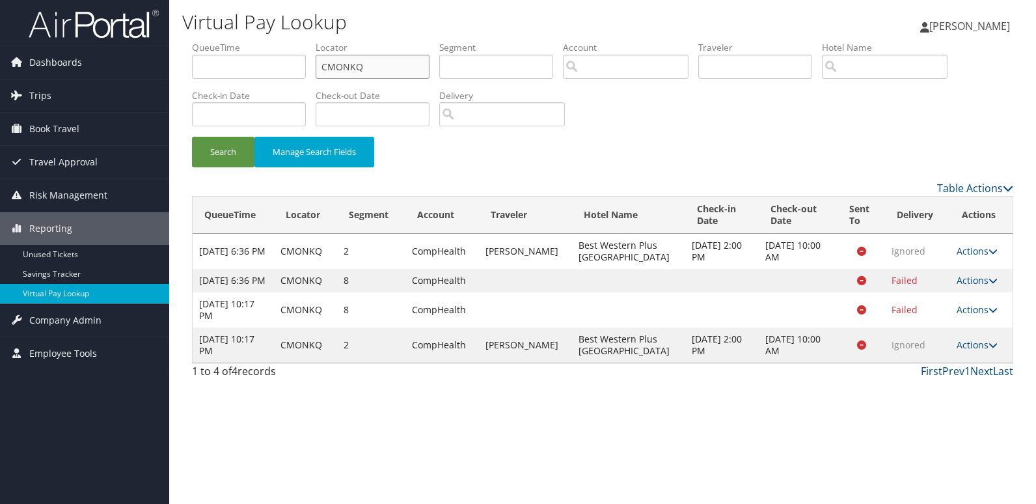
click at [418, 72] on input "CMONKQ" at bounding box center [373, 67] width 114 height 24
paste input "WGWHLF"
type input "WGWHLF"
click at [227, 158] on button "Search" at bounding box center [223, 152] width 62 height 31
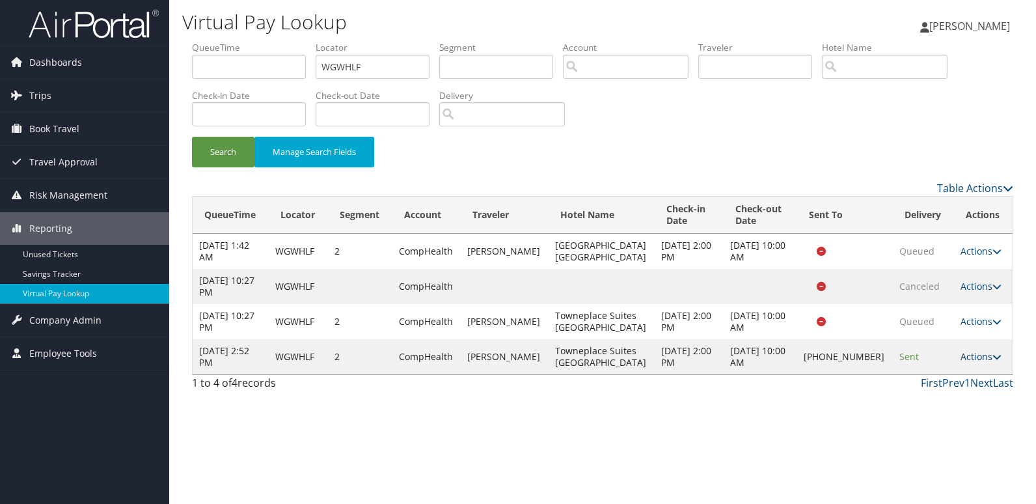
click at [992, 358] on icon at bounding box center [996, 356] width 9 height 9
click at [933, 405] on link "Logs" at bounding box center [936, 403] width 111 height 22
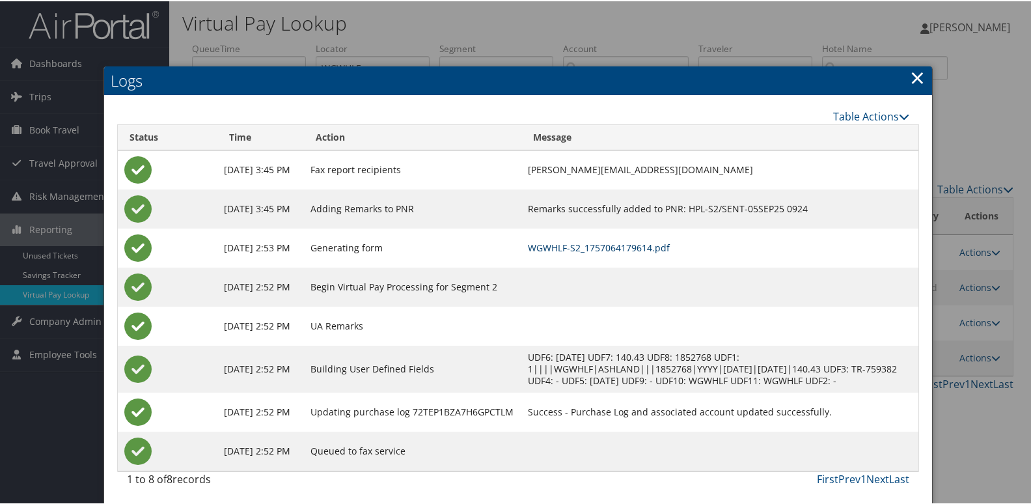
click at [630, 246] on link "WGWHLF-S2_1757064179614.pdf" at bounding box center [599, 246] width 142 height 12
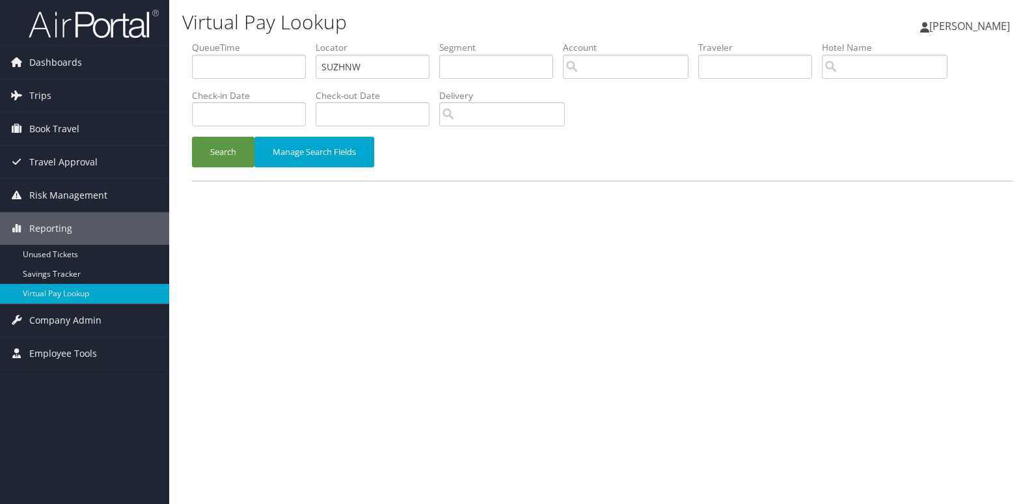
click at [353, 62] on input "SUZHNW" at bounding box center [373, 67] width 114 height 24
type input "EXDPFQ"
click at [241, 150] on button "Search" at bounding box center [223, 152] width 62 height 31
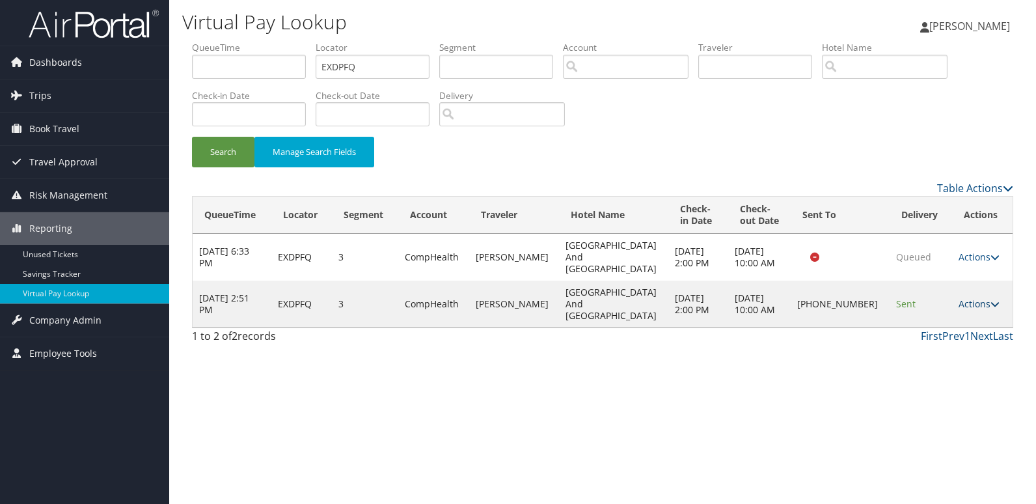
click at [964, 297] on link "Actions" at bounding box center [978, 303] width 41 height 12
click at [956, 331] on link "Logs" at bounding box center [933, 327] width 111 height 22
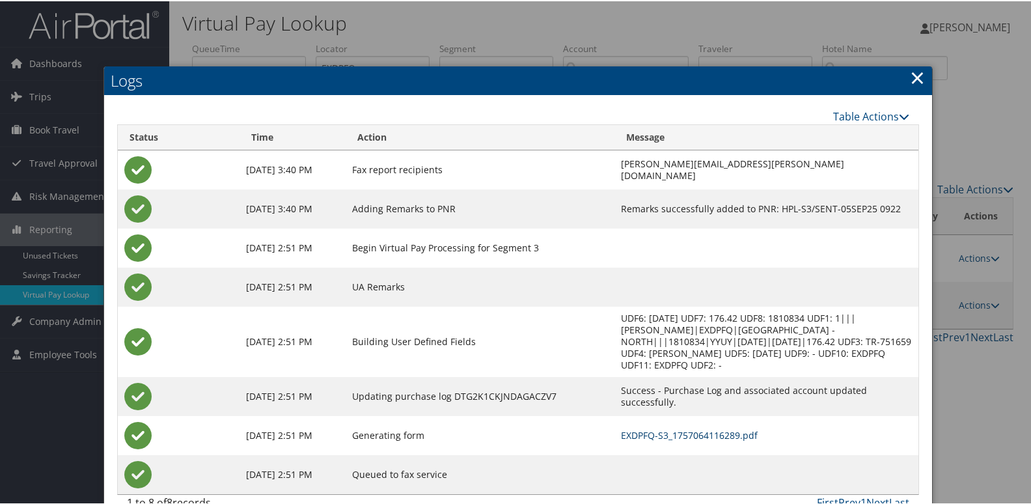
click at [677, 427] on link "EXDPFQ-S3_1757064116289.pdf" at bounding box center [689, 433] width 137 height 12
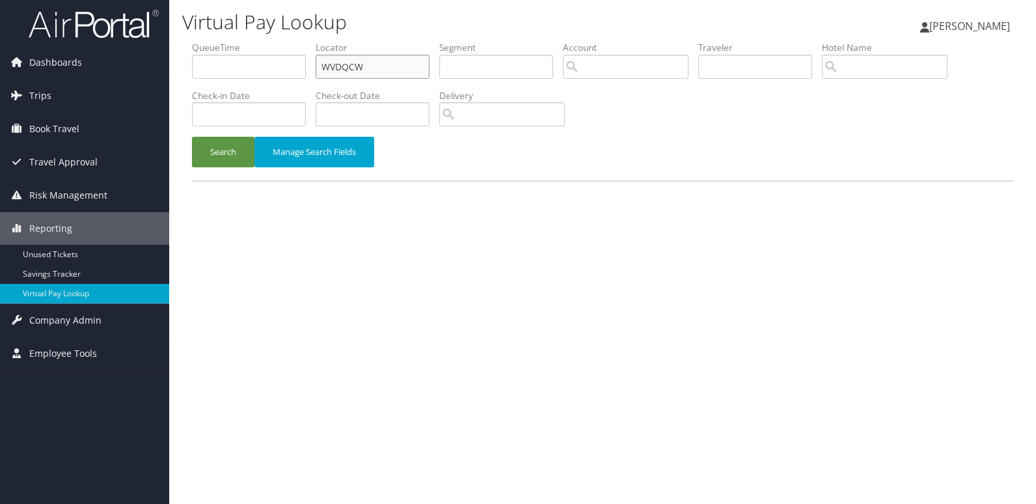
click at [404, 68] on input "WVDQCW" at bounding box center [373, 67] width 114 height 24
paste input "UAHLNM"
type input "UAHLNM"
click at [209, 159] on button "Search" at bounding box center [223, 152] width 62 height 31
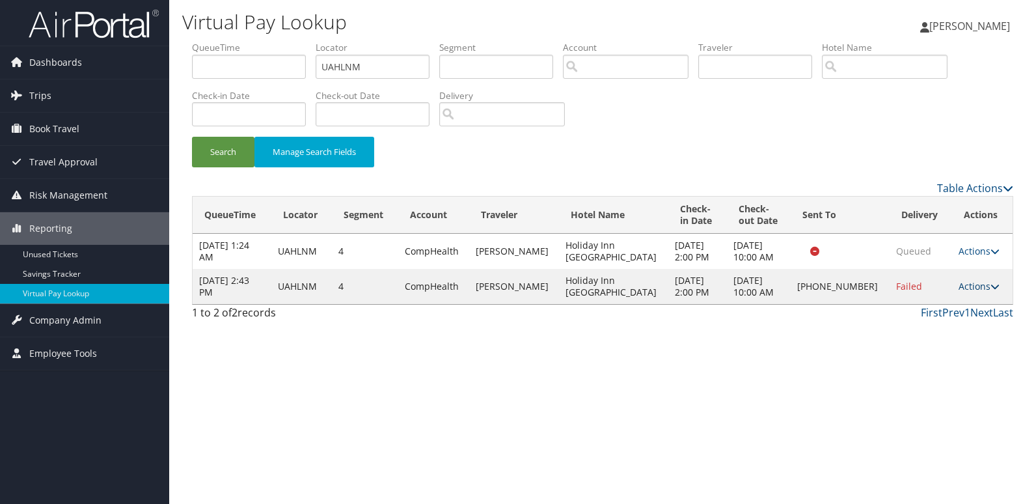
click at [962, 284] on link "Actions" at bounding box center [978, 286] width 41 height 12
click at [938, 319] on link "Logs" at bounding box center [933, 327] width 111 height 22
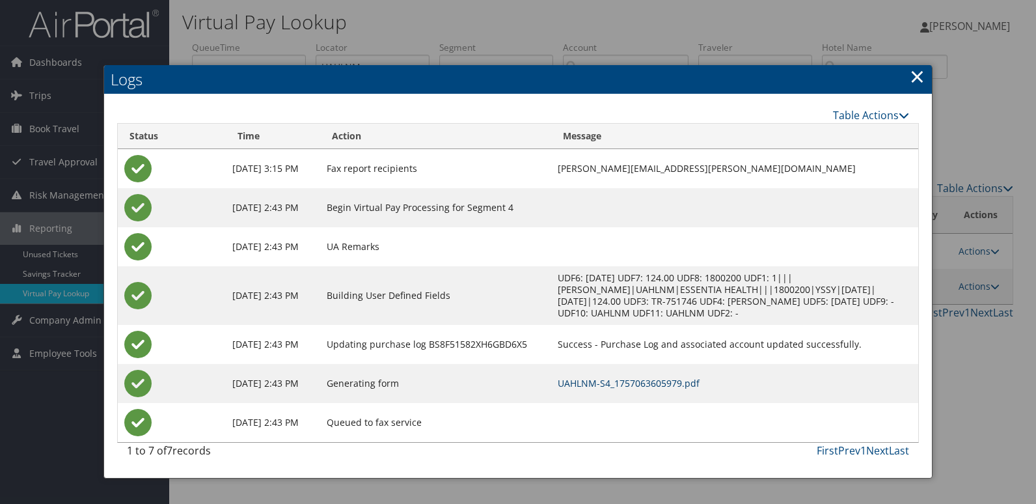
click at [686, 383] on link "UAHLNM-S4_1757063605979.pdf" at bounding box center [629, 383] width 142 height 12
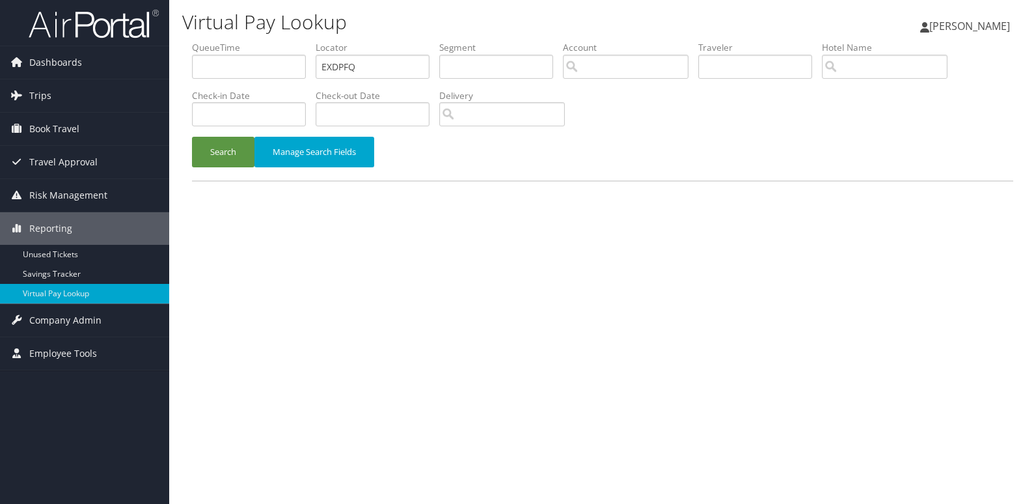
click at [374, 81] on li "Locator EXDPFQ" at bounding box center [378, 64] width 124 height 47
drag, startPoint x: 374, startPoint y: 81, endPoint x: 375, endPoint y: 74, distance: 7.3
click at [375, 74] on input "EXDPFQ" at bounding box center [373, 67] width 114 height 24
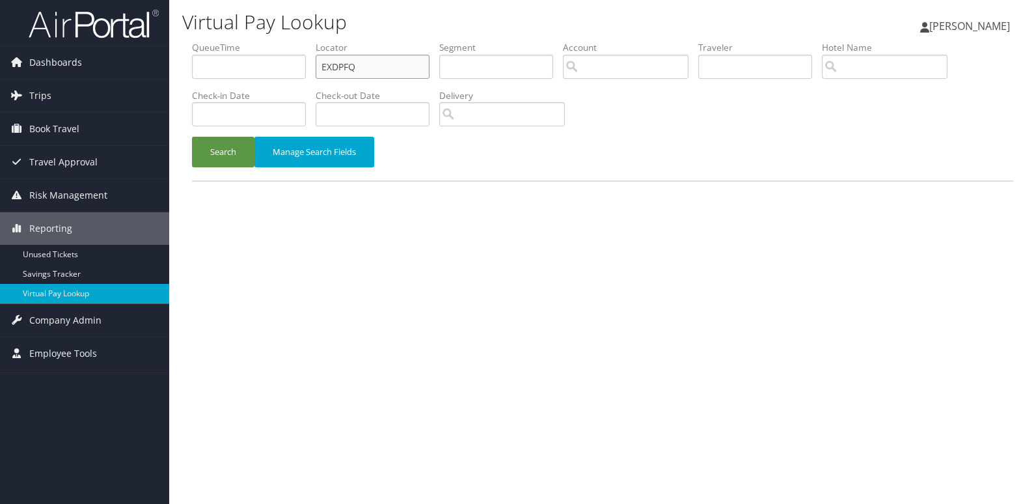
paste input "YMPNNH"
type input "YMPNNH"
click at [227, 150] on button "Search" at bounding box center [223, 152] width 62 height 31
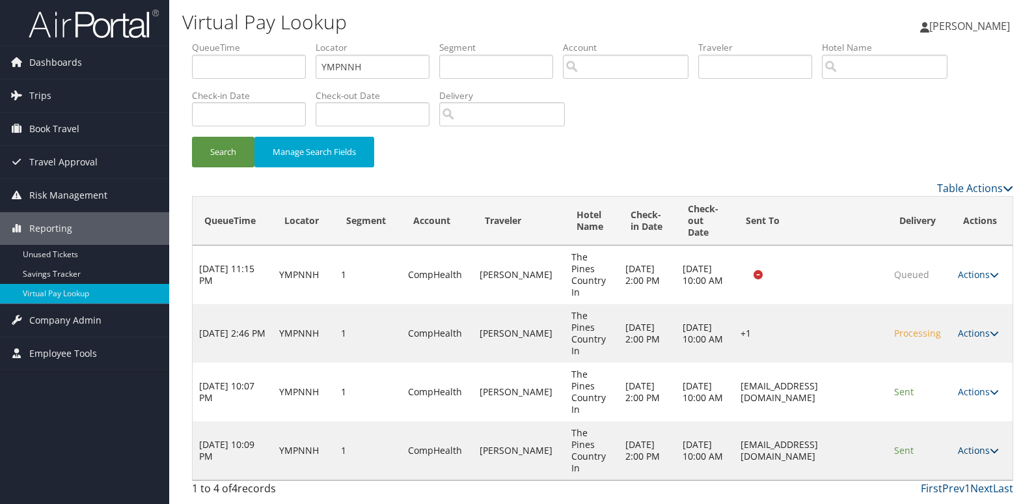
click at [980, 455] on link "Actions" at bounding box center [978, 450] width 41 height 12
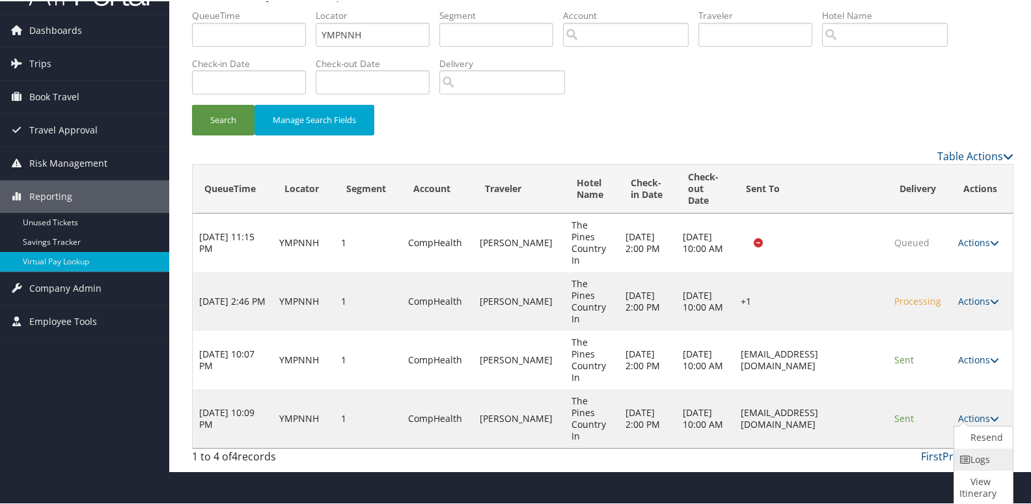
click at [980, 463] on link "Logs" at bounding box center [981, 458] width 55 height 22
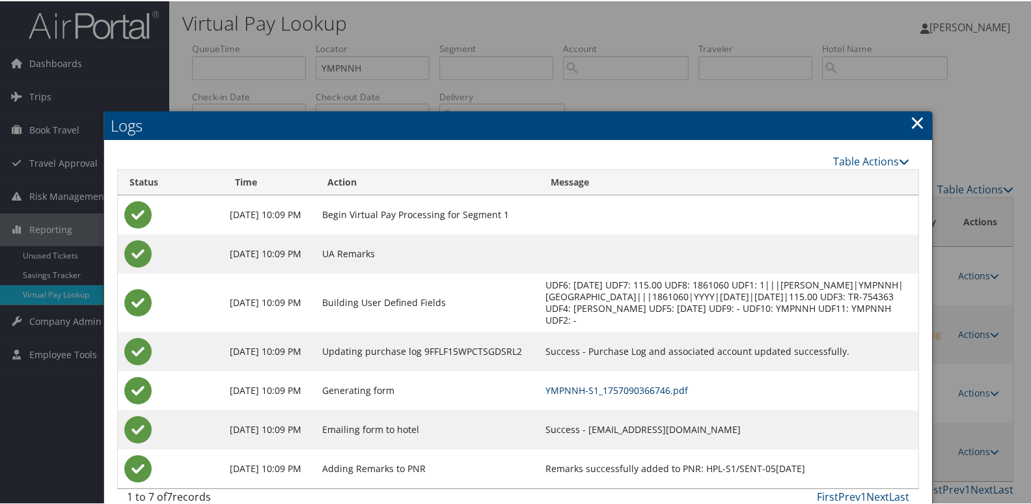
click at [673, 390] on link "YMPNNH-S1_1757090366746.pdf" at bounding box center [616, 389] width 142 height 12
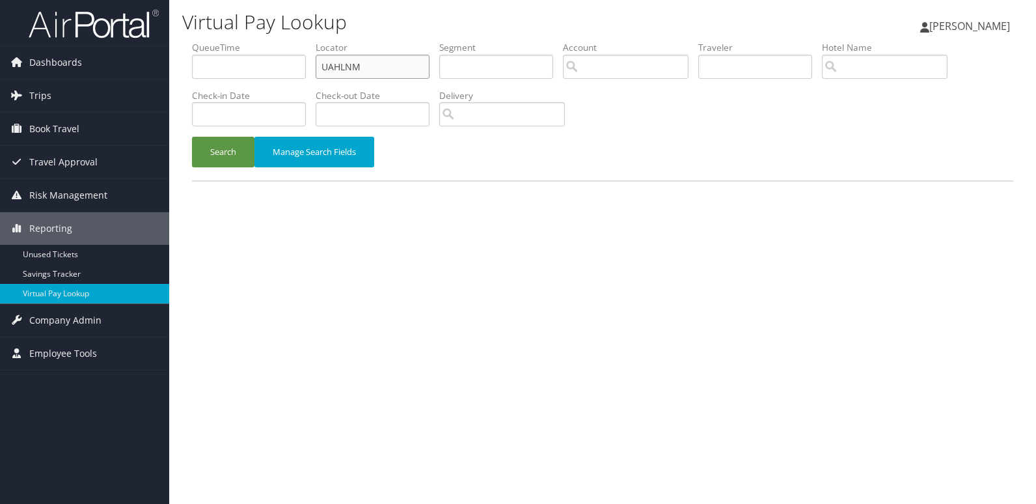
click at [394, 59] on input "UAHLNM" at bounding box center [373, 67] width 114 height 24
paste input "OPNVEU"
type input "OPNVEU"
click at [202, 154] on button "Search" at bounding box center [223, 152] width 62 height 31
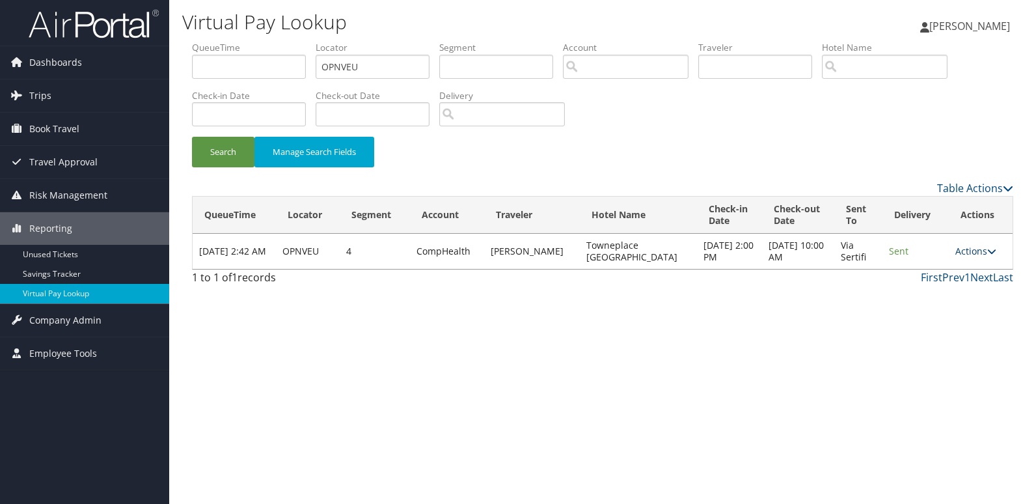
click at [976, 245] on link "Actions" at bounding box center [975, 251] width 41 height 12
click at [960, 285] on link "Logs" at bounding box center [951, 292] width 82 height 22
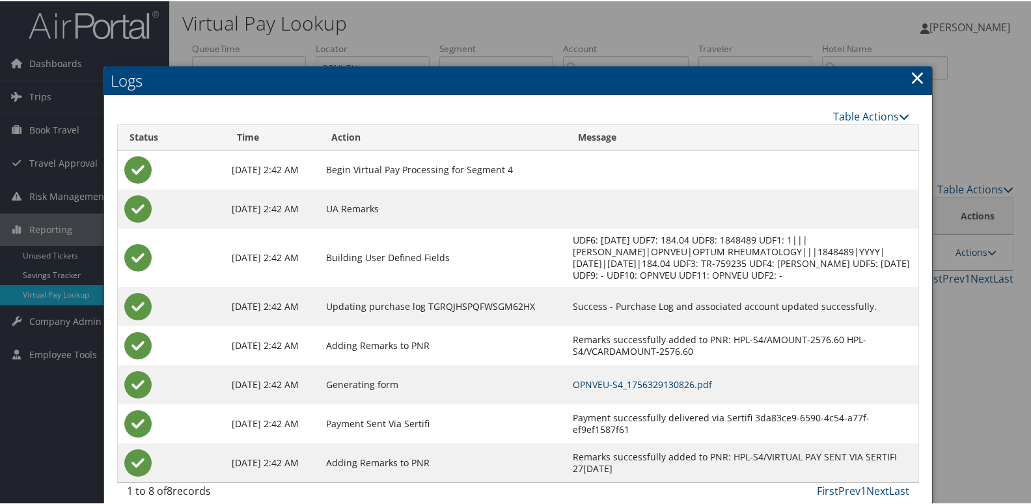
click at [632, 386] on link "OPNVEU-S4_1756329130826.pdf" at bounding box center [642, 383] width 139 height 12
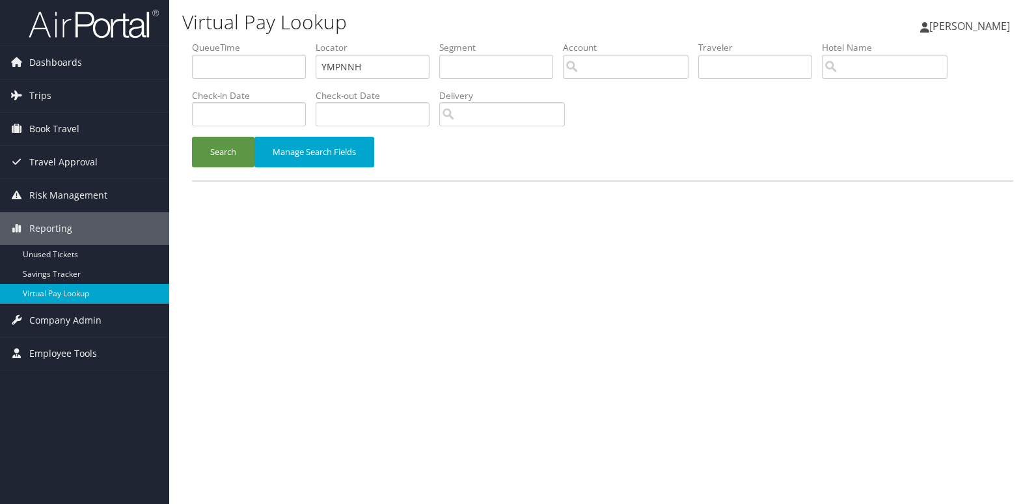
click at [420, 77] on input "YMPNNH" at bounding box center [373, 67] width 114 height 24
type input "CCCYBL"
click at [230, 163] on button "Search" at bounding box center [223, 152] width 62 height 31
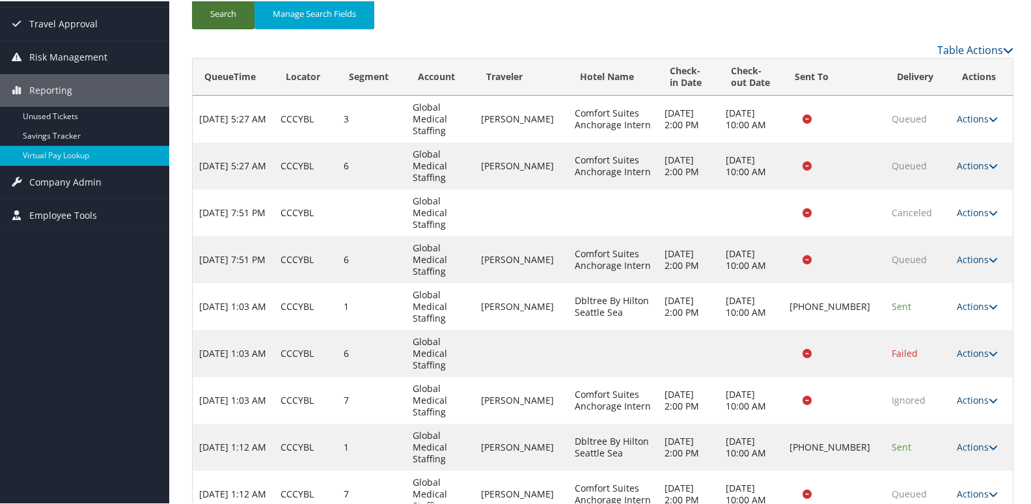
scroll to position [221, 0]
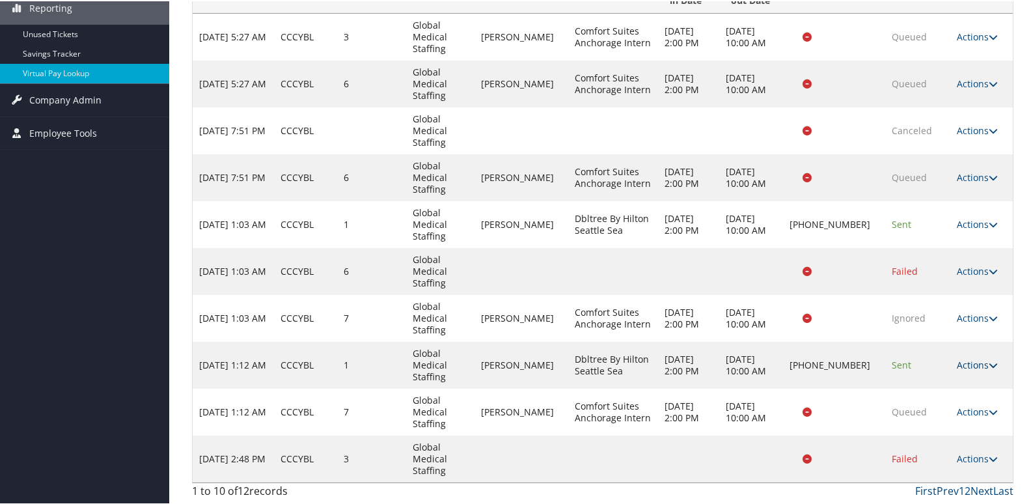
click at [977, 364] on link "Actions" at bounding box center [976, 363] width 41 height 12
click at [953, 398] on link "Logs" at bounding box center [927, 405] width 111 height 22
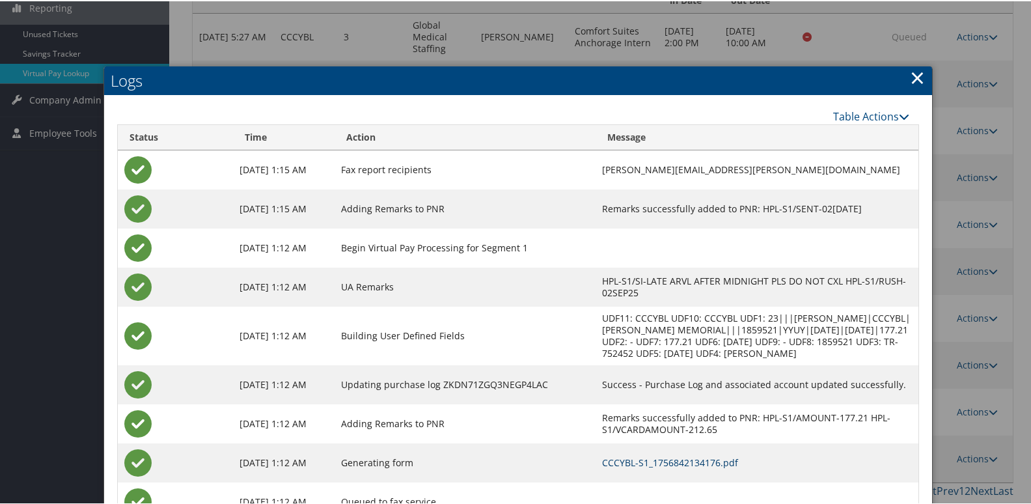
click at [706, 459] on link "CCCYBL-S1_1756842134176.pdf" at bounding box center [670, 461] width 136 height 12
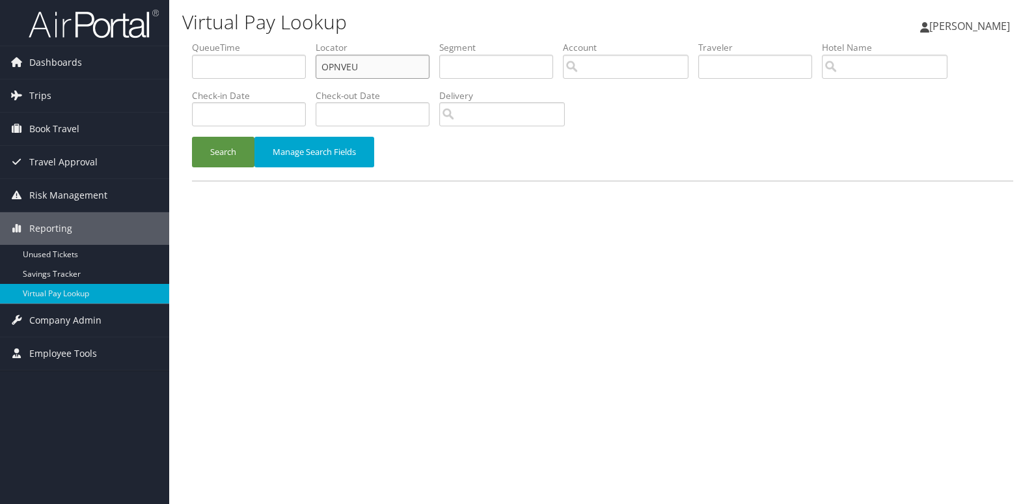
click at [375, 61] on input "OPNVEU" at bounding box center [373, 67] width 114 height 24
paste input "SKIGLA"
type input "SKIGLA"
click at [220, 155] on button "Search" at bounding box center [223, 152] width 62 height 31
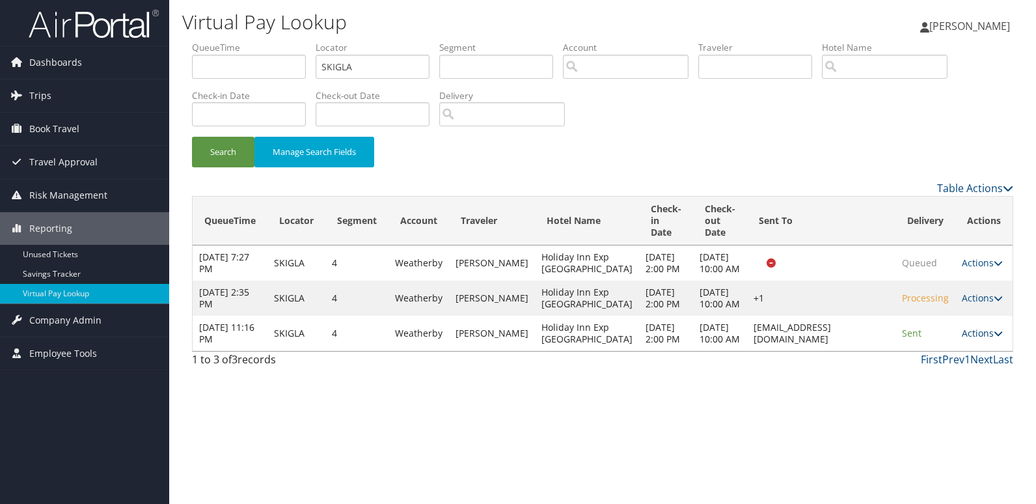
click at [986, 339] on link "Actions" at bounding box center [982, 333] width 41 height 12
click at [969, 423] on link "Logs" at bounding box center [958, 433] width 82 height 22
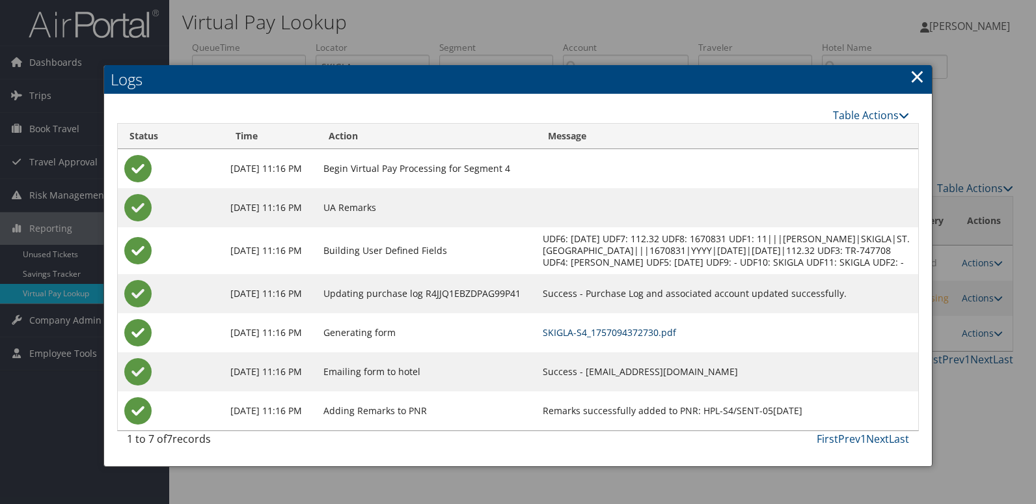
click at [636, 338] on link "SKIGLA-S4_1757094372730.pdf" at bounding box center [609, 332] width 133 height 12
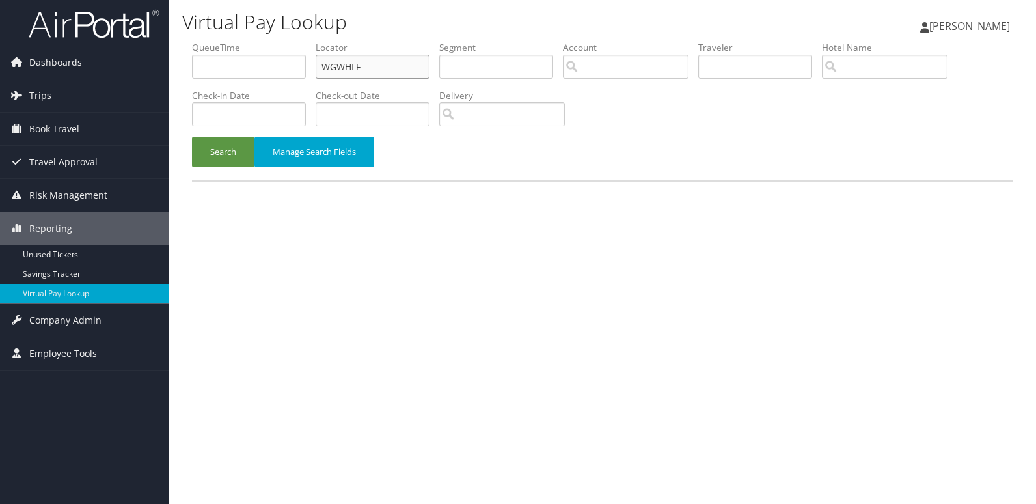
click at [399, 58] on input "WGWHLF" at bounding box center [373, 67] width 114 height 24
paste input "NSNCBJ"
click at [399, 58] on input "WGWHLFNSNCBJ" at bounding box center [373, 67] width 114 height 24
paste input "text"
type input "NSNCBJ"
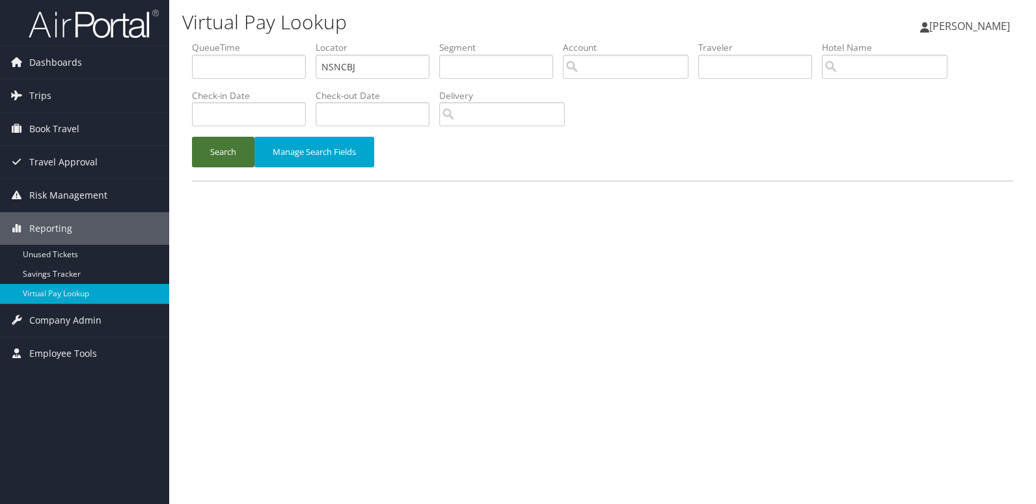
click at [218, 148] on button "Search" at bounding box center [223, 152] width 62 height 31
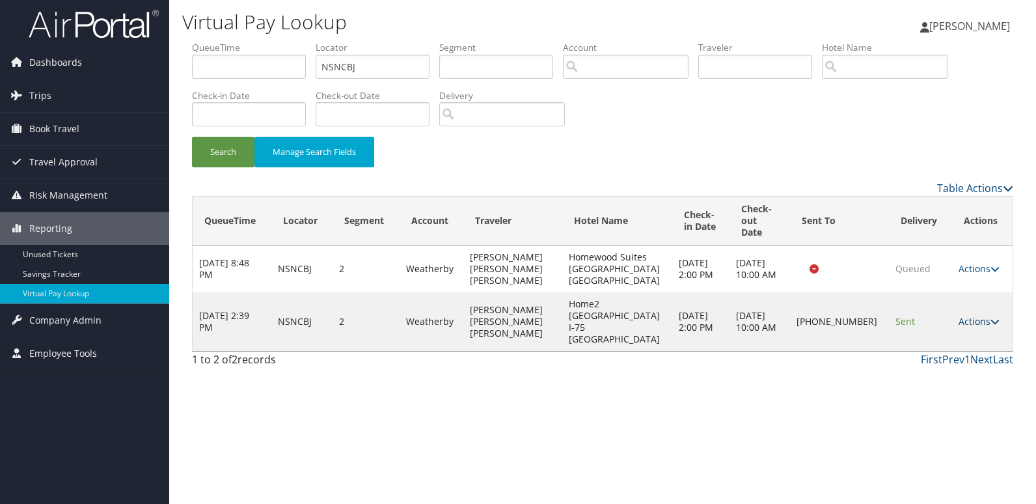
click at [962, 315] on link "Actions" at bounding box center [978, 321] width 41 height 12
click at [947, 342] on link "Logs" at bounding box center [934, 345] width 111 height 22
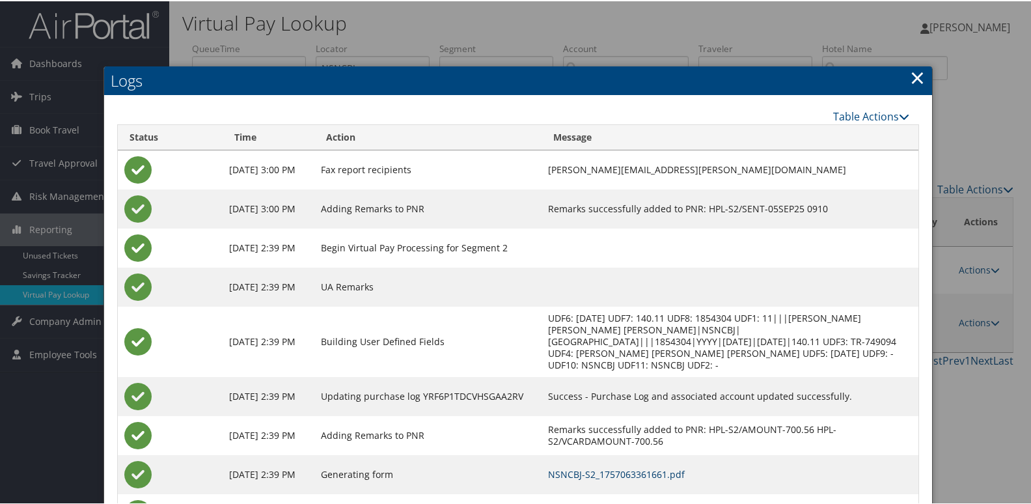
drag, startPoint x: 687, startPoint y: 472, endPoint x: 664, endPoint y: 438, distance: 41.7
click at [684, 472] on link "NSNCBJ-S2_1757063361661.pdf" at bounding box center [616, 472] width 137 height 12
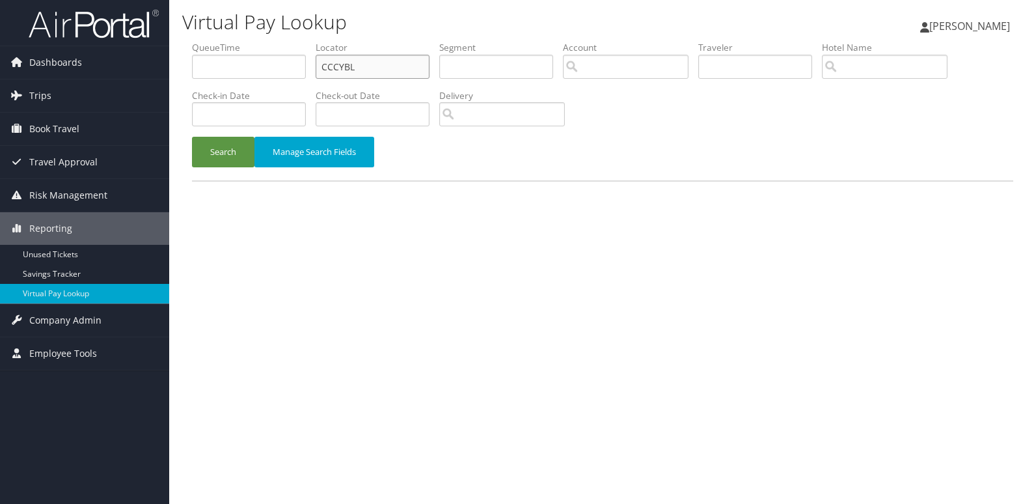
click at [376, 59] on input "CCCYBL" at bounding box center [373, 67] width 114 height 24
paste input "UXYMEX"
click at [226, 154] on button "Search" at bounding box center [223, 152] width 62 height 31
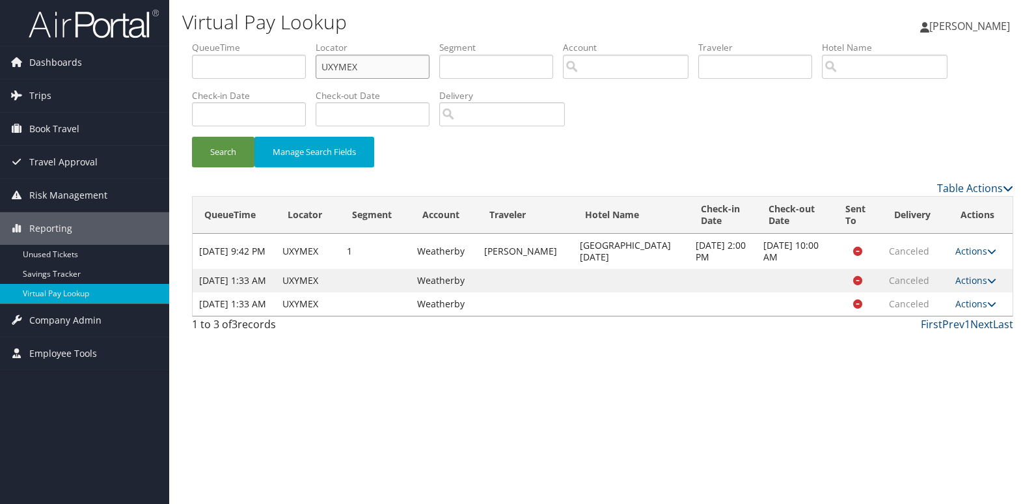
click at [370, 61] on input "UXYMEX" at bounding box center [373, 67] width 114 height 24
paste input "MOHRQS"
type input "MOHRQS"
click at [236, 148] on button "Search" at bounding box center [223, 152] width 62 height 31
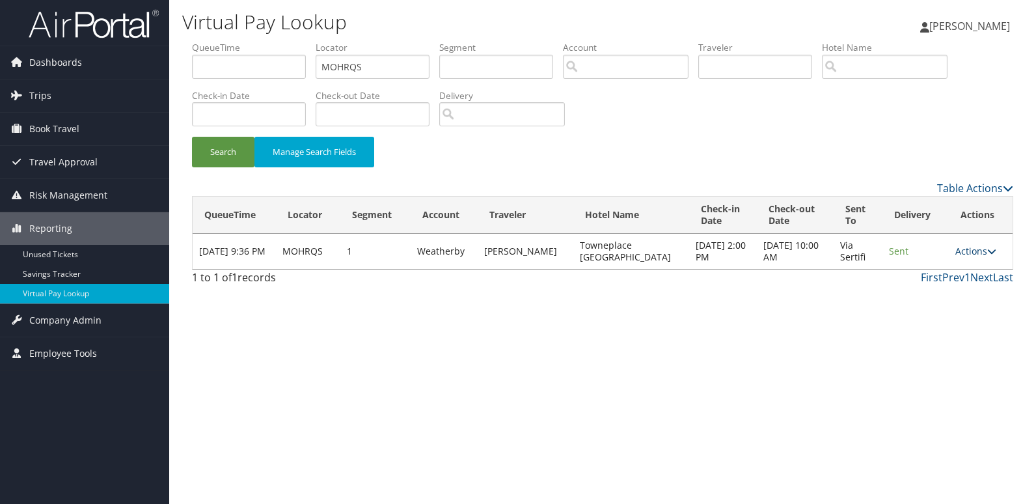
click at [970, 253] on link "Actions" at bounding box center [975, 251] width 41 height 12
click at [962, 300] on link "Logs" at bounding box center [949, 298] width 82 height 22
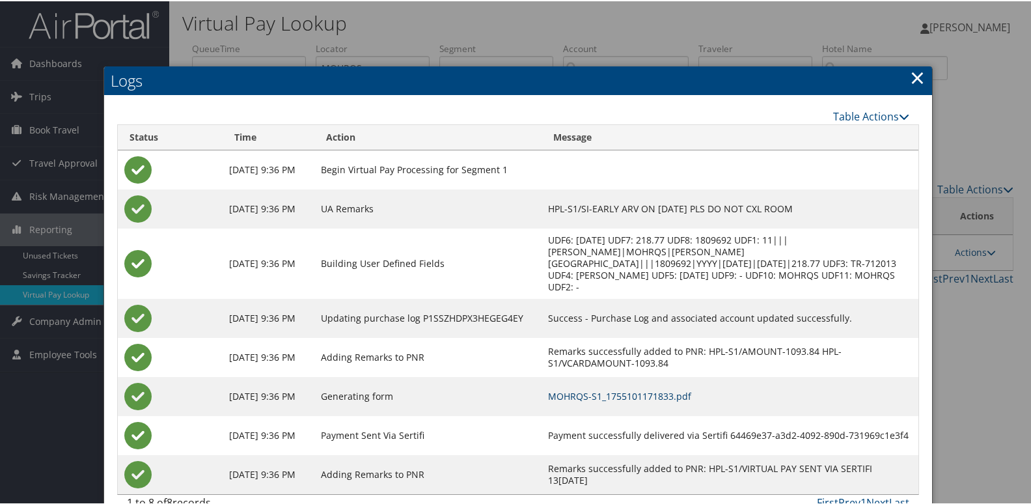
click at [679, 388] on link "MOHRQS-S1_1755101171833.pdf" at bounding box center [619, 394] width 143 height 12
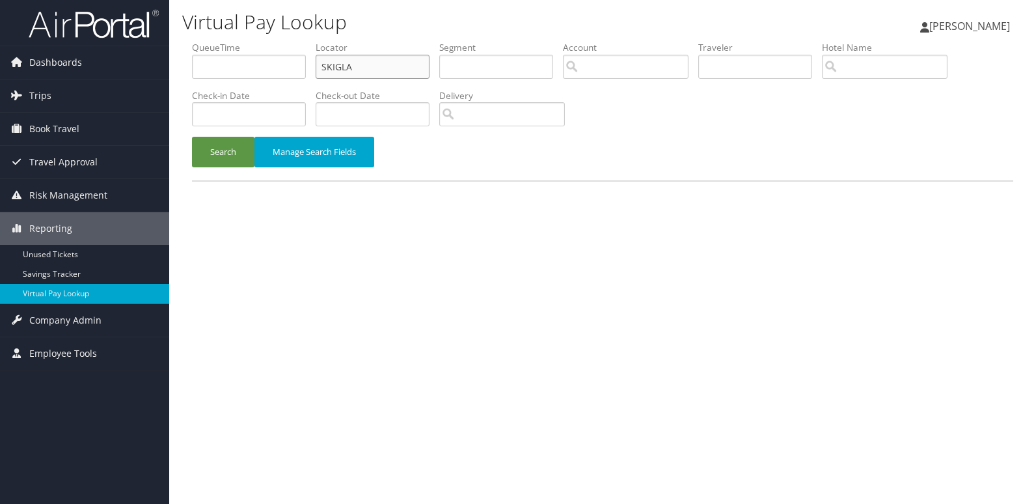
click at [384, 72] on input "SKIGLA" at bounding box center [373, 67] width 114 height 24
paste input "HQCUHX"
type input "HQCUHX"
click at [221, 149] on button "Search" at bounding box center [223, 152] width 62 height 31
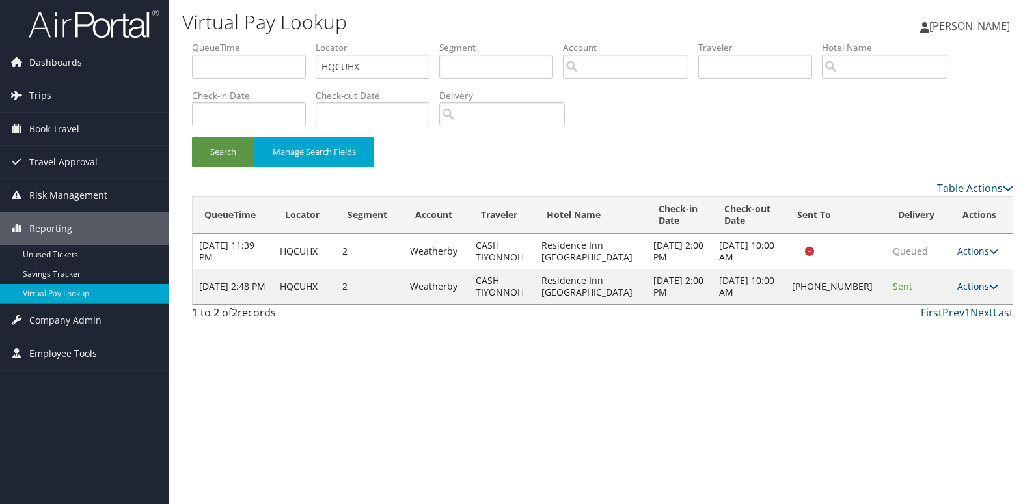
click at [966, 287] on link "Actions" at bounding box center [977, 286] width 41 height 12
click at [949, 334] on link "Logs" at bounding box center [933, 327] width 111 height 22
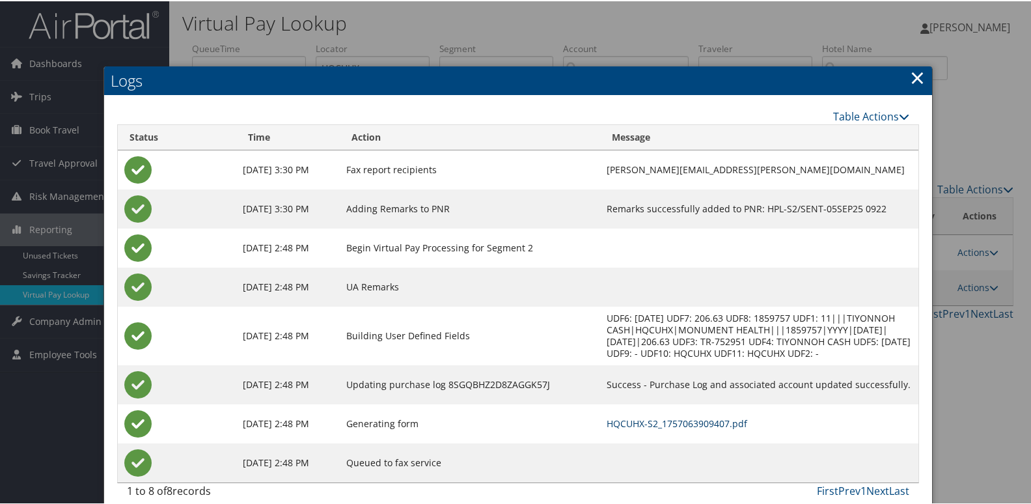
click at [646, 418] on link "HQCUHX-S2_1757063909407.pdf" at bounding box center [676, 422] width 141 height 12
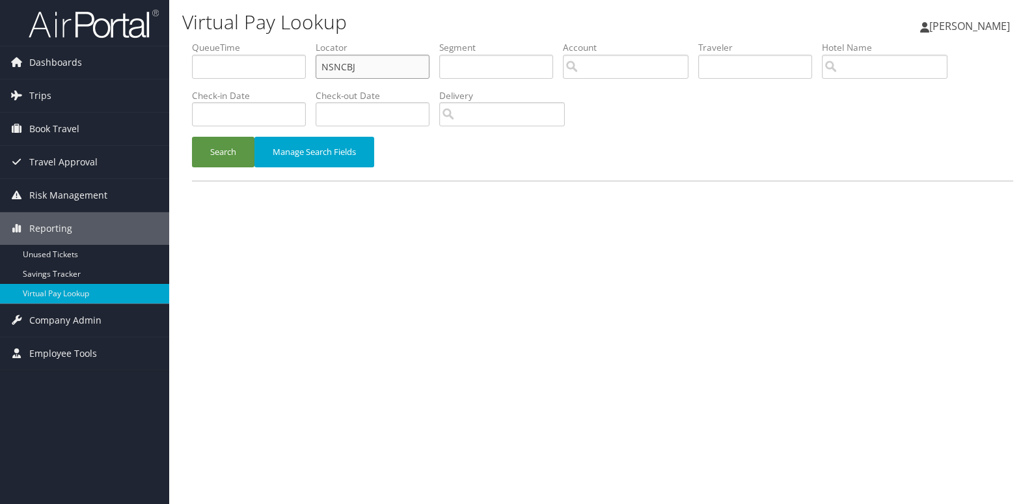
click at [404, 63] on input "NSNCBJ" at bounding box center [373, 67] width 114 height 24
paste input "ATTHEZ"
type input "ATTHEZ"
click at [239, 154] on button "Search" at bounding box center [223, 152] width 62 height 31
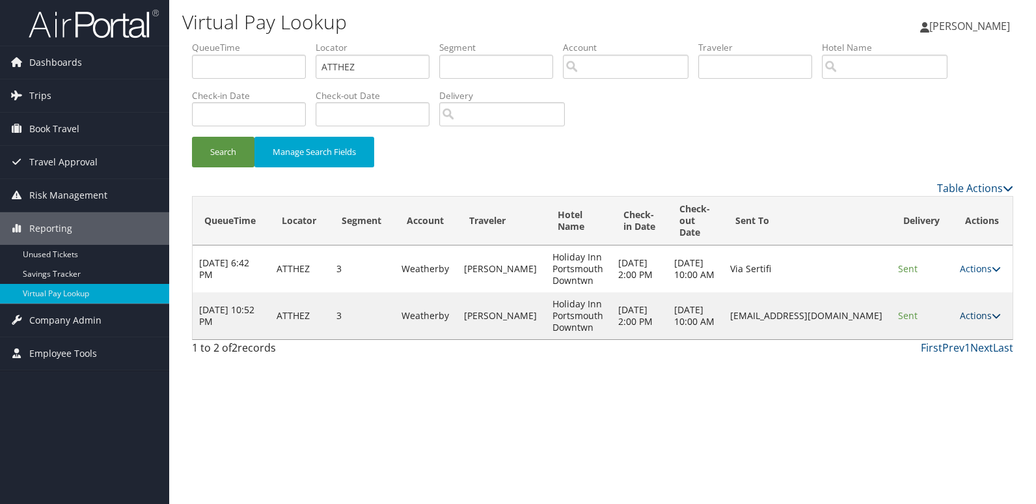
click at [994, 311] on icon at bounding box center [996, 315] width 9 height 9
click at [982, 357] on link "Logs" at bounding box center [958, 356] width 82 height 22
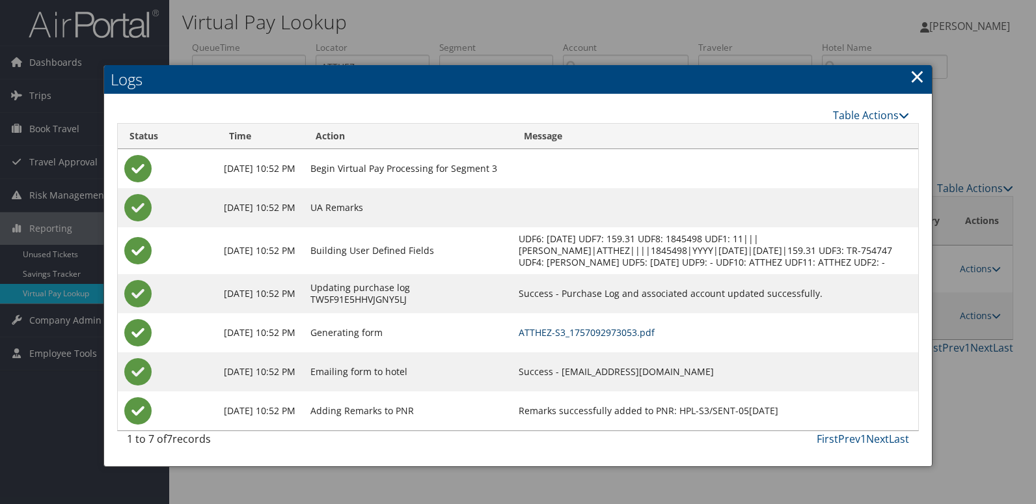
click at [655, 338] on link "ATTHEZ-S3_1757092973053.pdf" at bounding box center [587, 332] width 136 height 12
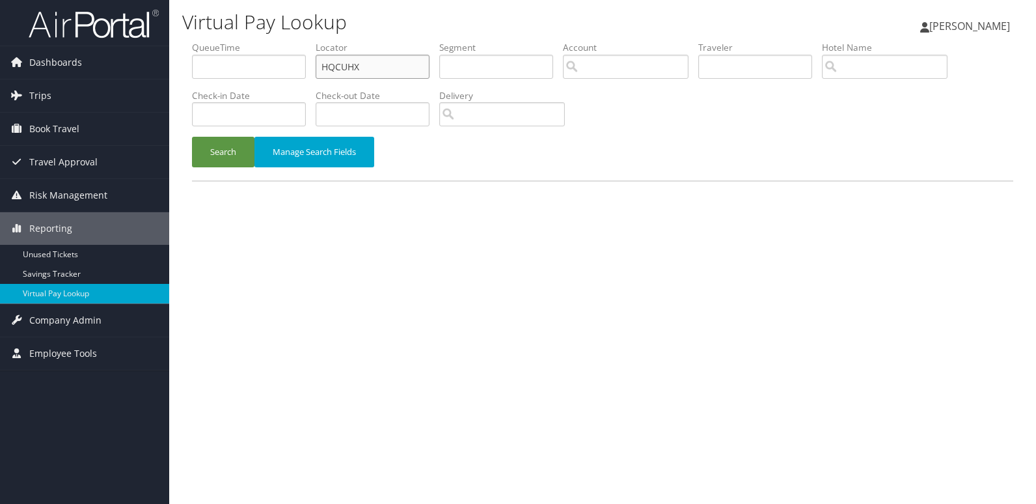
click at [389, 64] on input "HQCUHX" at bounding box center [373, 67] width 114 height 24
paste input "IUTUVS"
type input "IUTUVS"
click at [233, 154] on button "Search" at bounding box center [223, 152] width 62 height 31
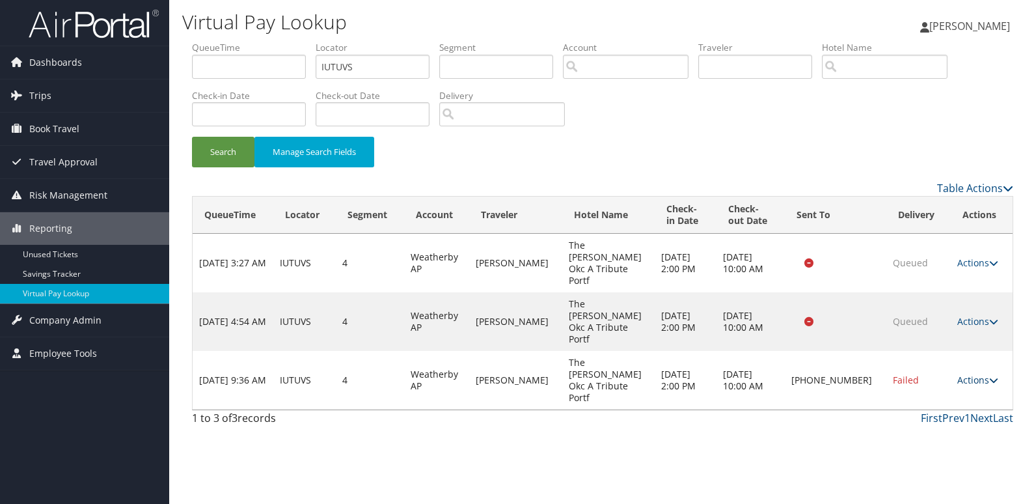
click at [982, 373] on link "Actions" at bounding box center [977, 379] width 41 height 12
click at [980, 357] on link "Logs" at bounding box center [933, 362] width 111 height 22
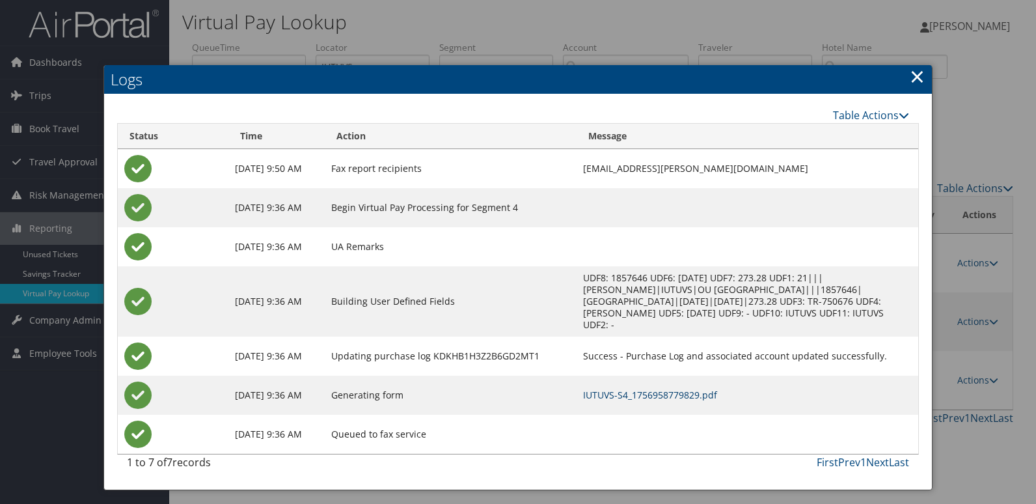
click at [706, 396] on link "IUTUVS-S4_1756958779829.pdf" at bounding box center [650, 394] width 134 height 12
